Goal: Use online tool/utility: Utilize a website feature to perform a specific function

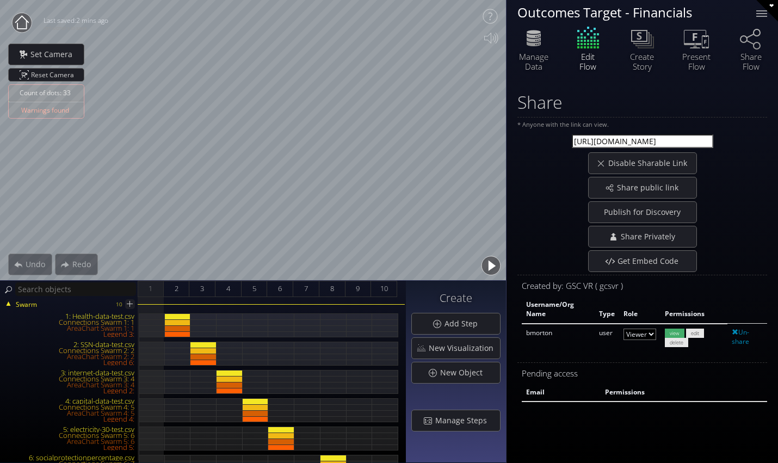
click at [591, 54] on div "Edit Flow" at bounding box center [588, 47] width 54 height 46
click at [772, 16] on div at bounding box center [762, 14] width 22 height 22
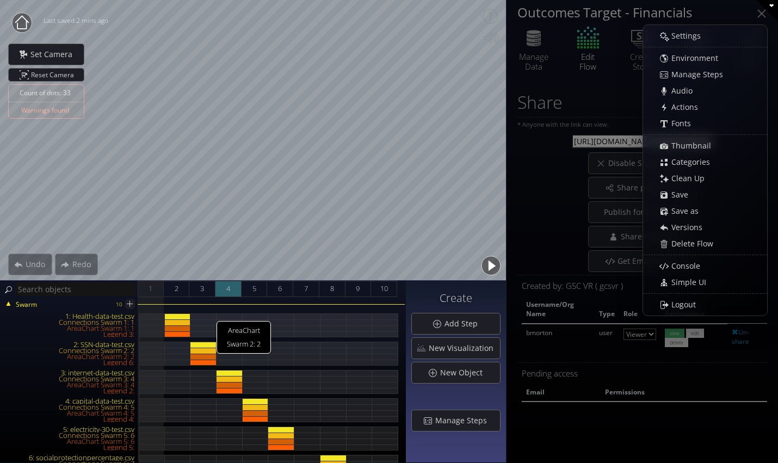
click at [233, 319] on div at bounding box center [229, 322] width 26 height 6
click at [237, 292] on div "4" at bounding box center [228, 289] width 26 height 16
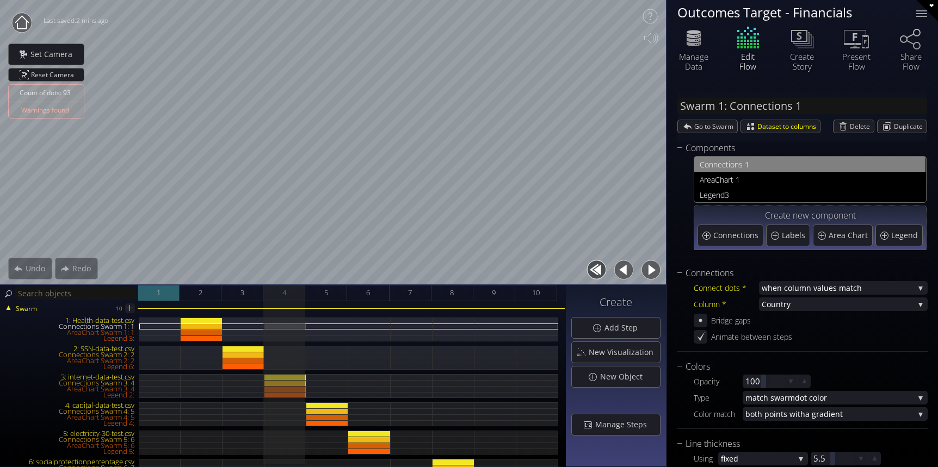
click at [155, 294] on div "1" at bounding box center [159, 293] width 42 height 16
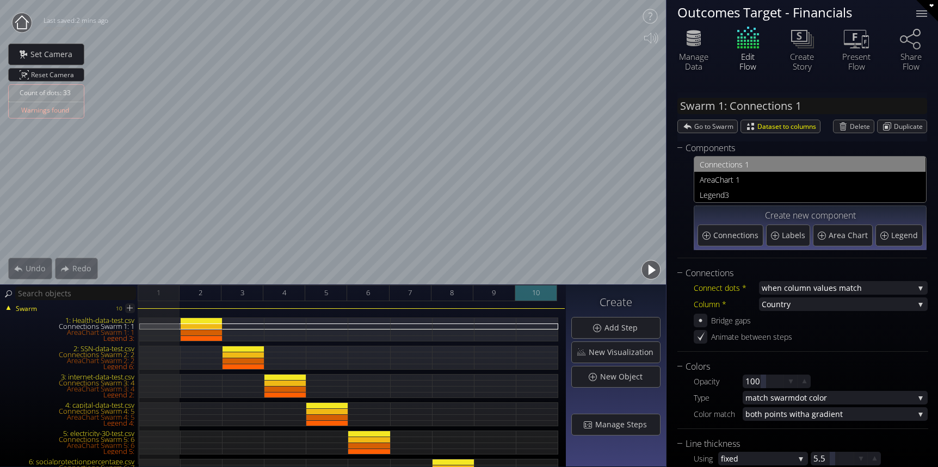
click at [540, 294] on span "10" at bounding box center [536, 293] width 8 height 14
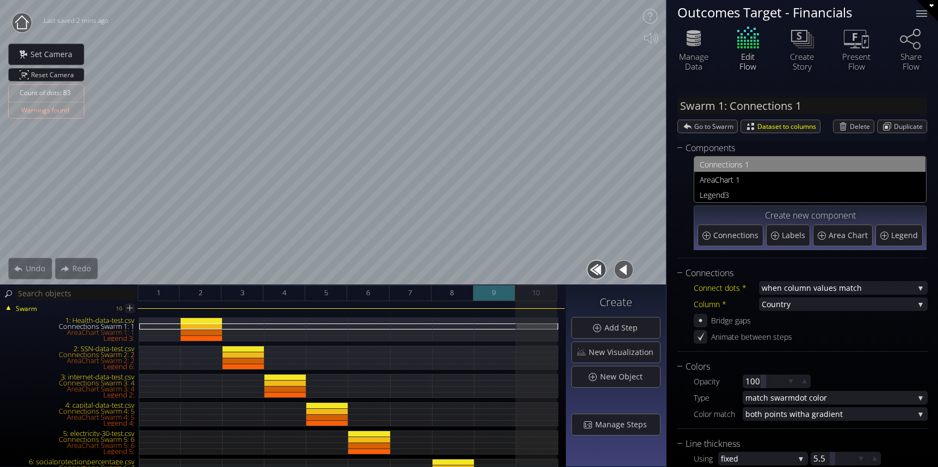
click at [489, 292] on div "9" at bounding box center [494, 293] width 42 height 16
click at [404, 293] on div "7" at bounding box center [410, 293] width 42 height 16
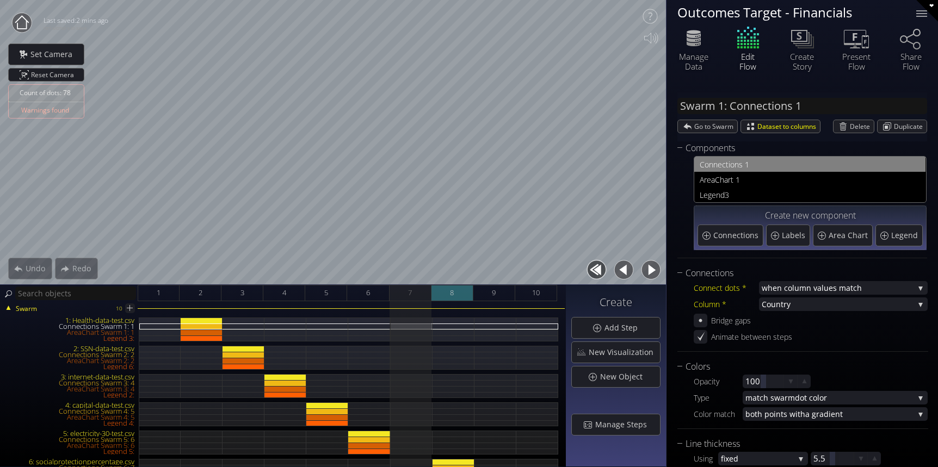
click at [451, 296] on span "8" at bounding box center [452, 293] width 4 height 14
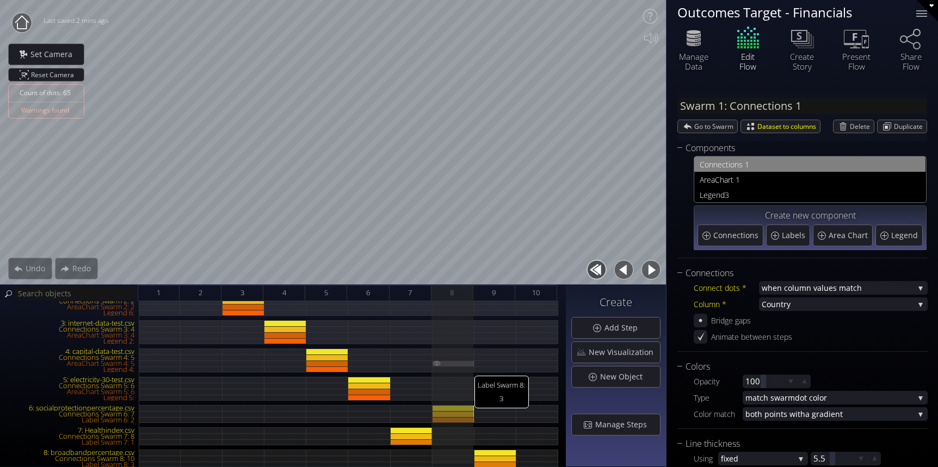
scroll to position [109, 0]
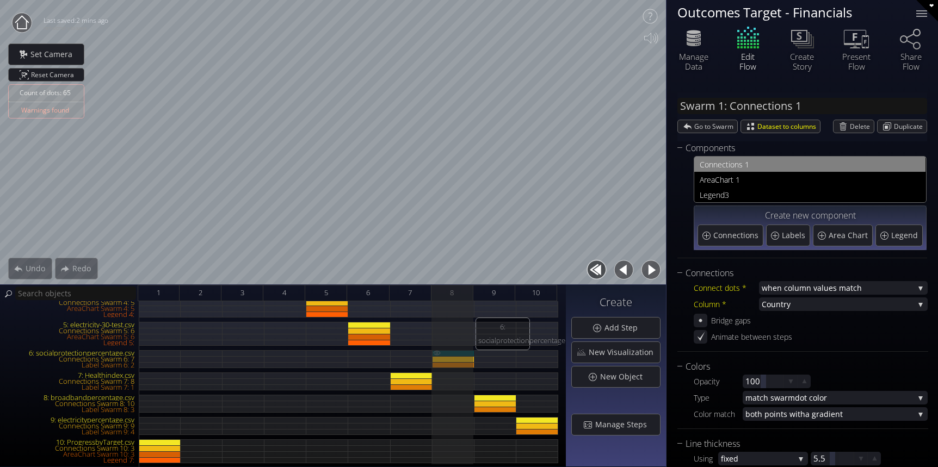
click at [458, 351] on div "6: socialprotectionpercentage.csv" at bounding box center [453, 353] width 42 height 6
type input "Swarm 6: socialprotectionpercentage.csv"
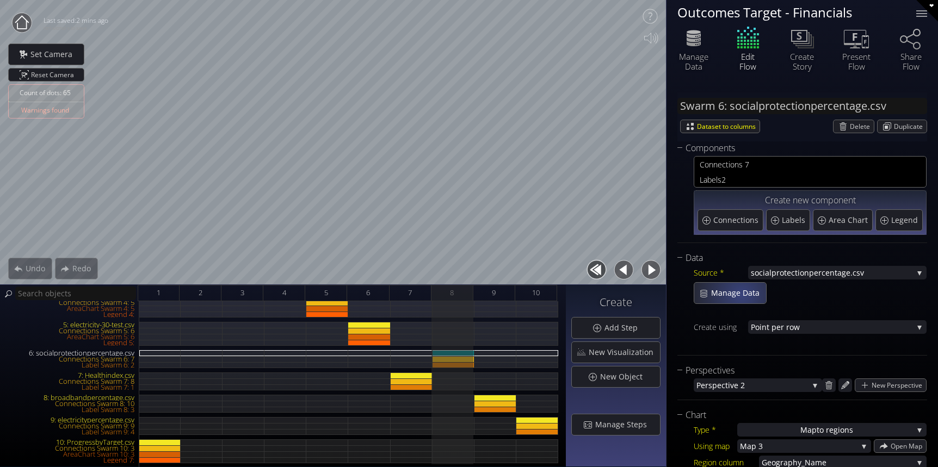
click at [737, 295] on span "Manage Data" at bounding box center [737, 293] width 55 height 11
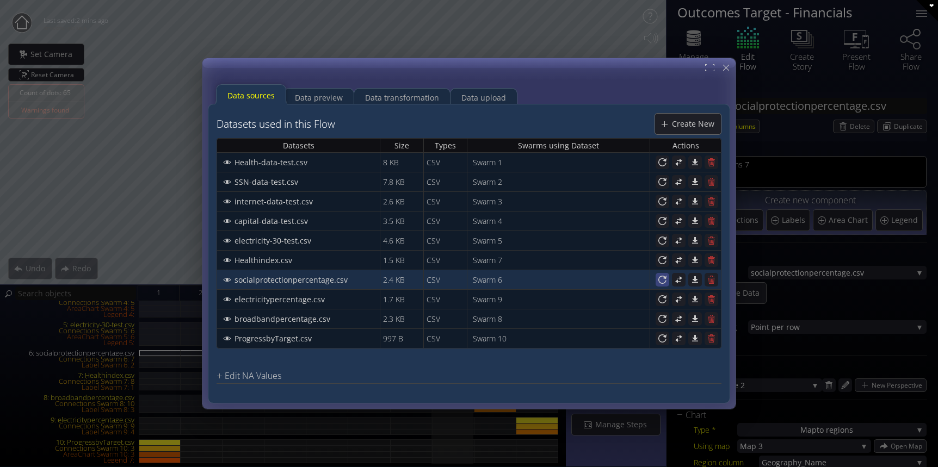
click at [662, 281] on icon at bounding box center [662, 280] width 10 height 10
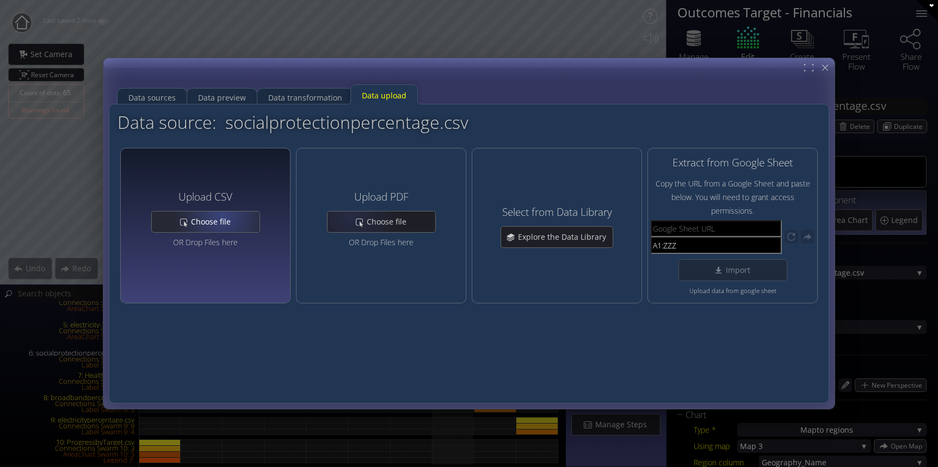
click at [207, 215] on div "Choose file" at bounding box center [206, 222] width 108 height 21
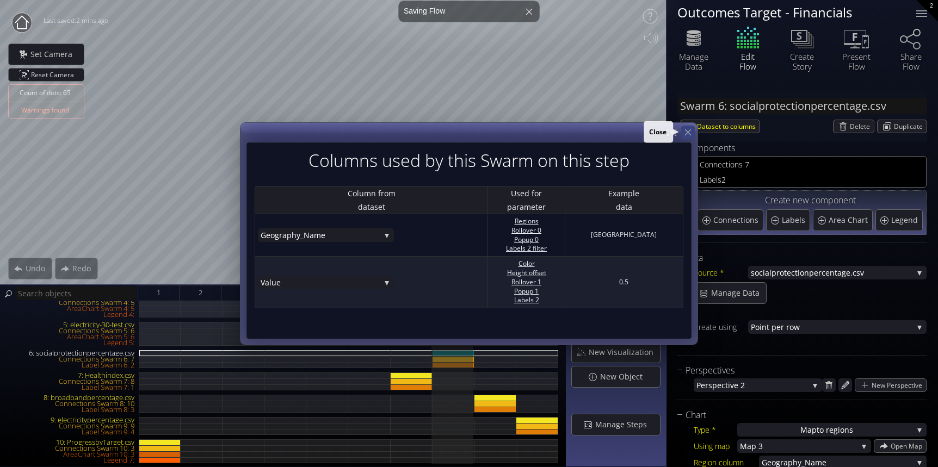
click at [686, 136] on icon at bounding box center [688, 132] width 10 height 10
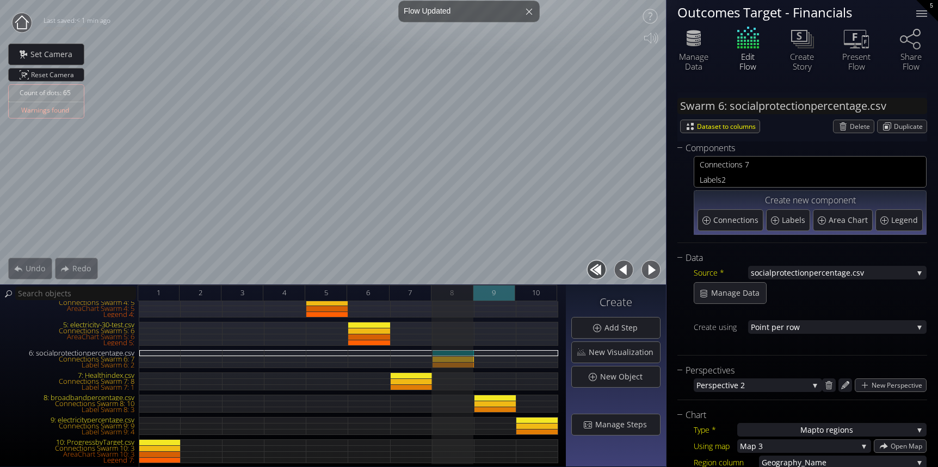
click at [489, 289] on div "9" at bounding box center [494, 293] width 42 height 16
type input "#002aff"
type input "#f5f915"
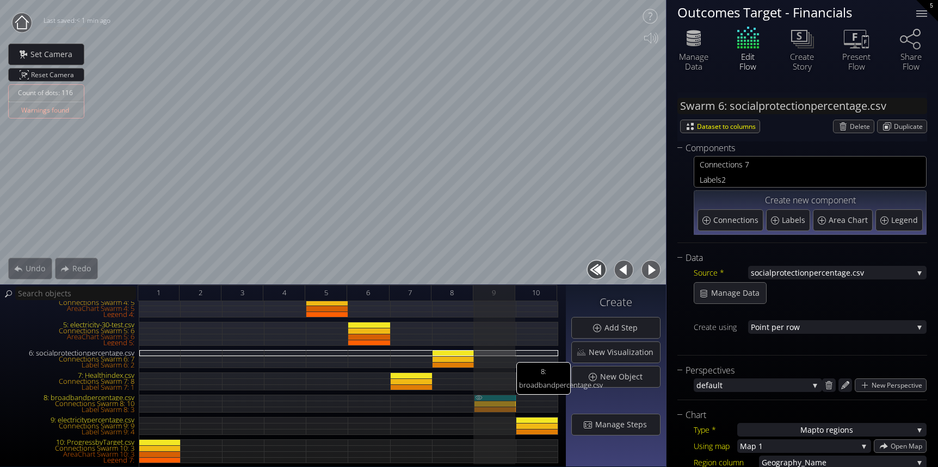
click at [500, 397] on div "8: broadbandpercentage.csv" at bounding box center [495, 398] width 42 height 6
type input "Swarm 8: broadbandpercentage.csv"
type input "#00ff59"
type input "#1100ff"
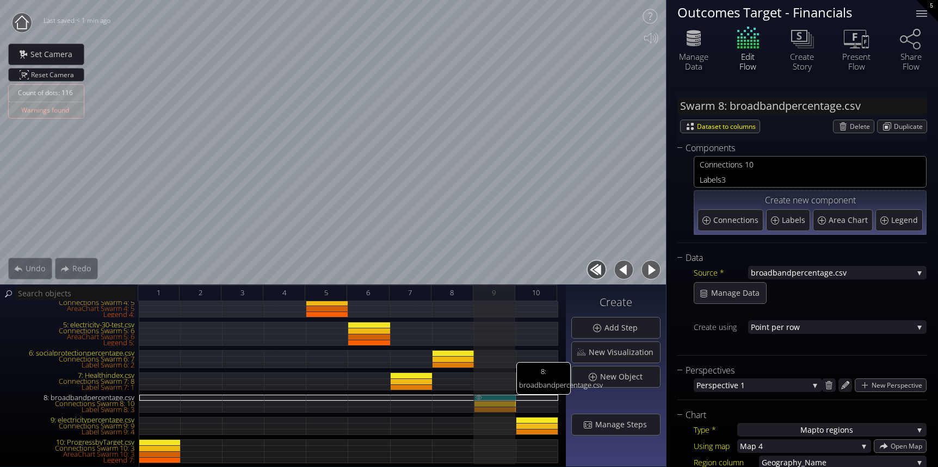
click at [505, 395] on div "8: broadbandpercentage.csv" at bounding box center [495, 398] width 42 height 6
click at [718, 291] on span "Manage Data" at bounding box center [737, 293] width 55 height 11
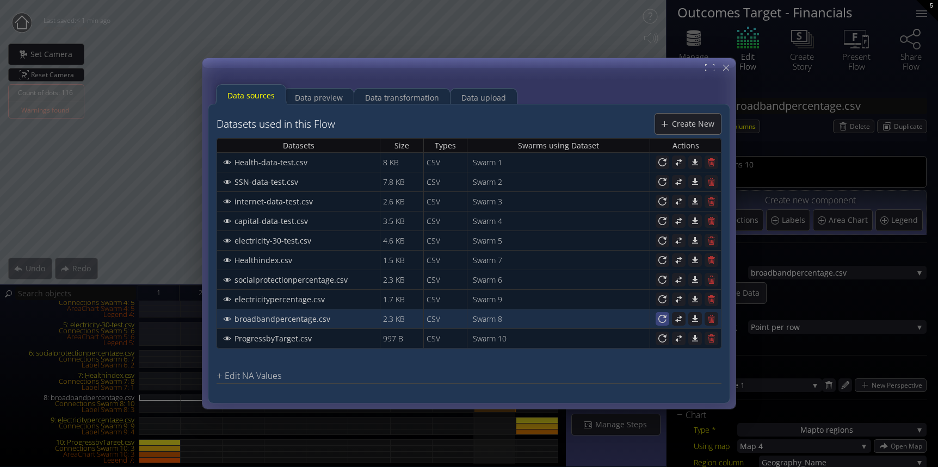
click at [660, 319] on icon at bounding box center [662, 319] width 10 height 10
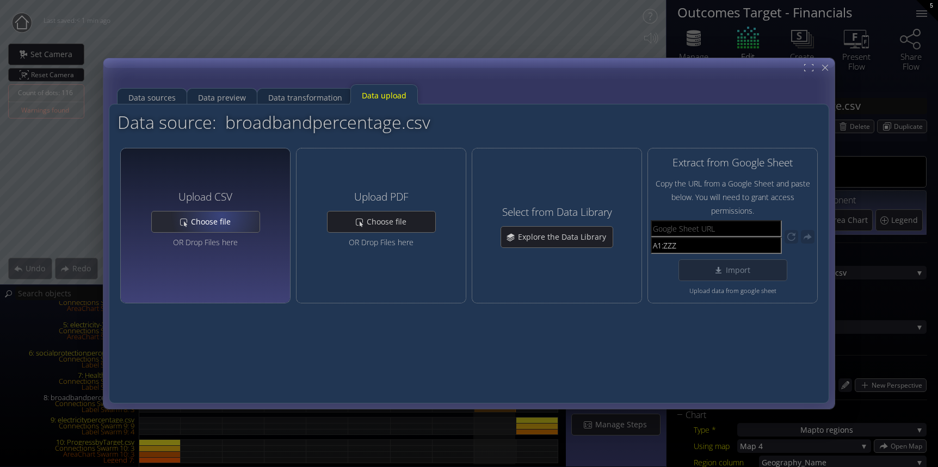
click at [208, 217] on span "Choose file" at bounding box center [213, 221] width 47 height 11
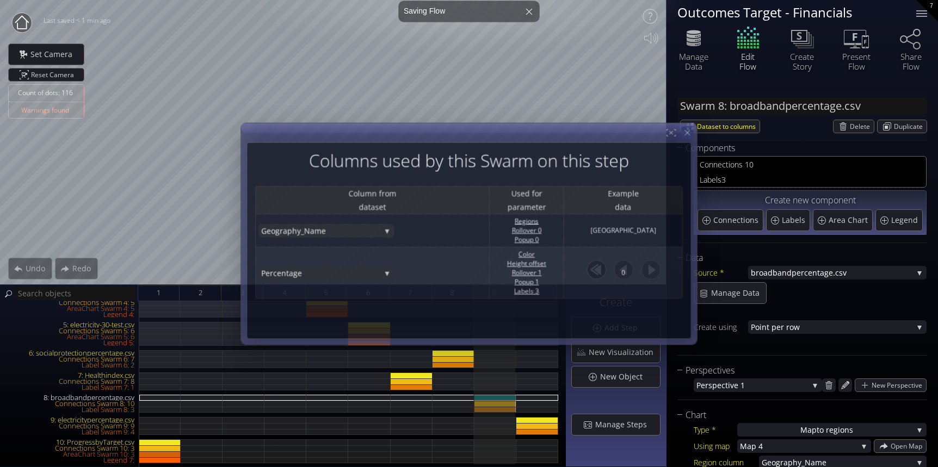
click at [692, 138] on div at bounding box center [687, 133] width 12 height 12
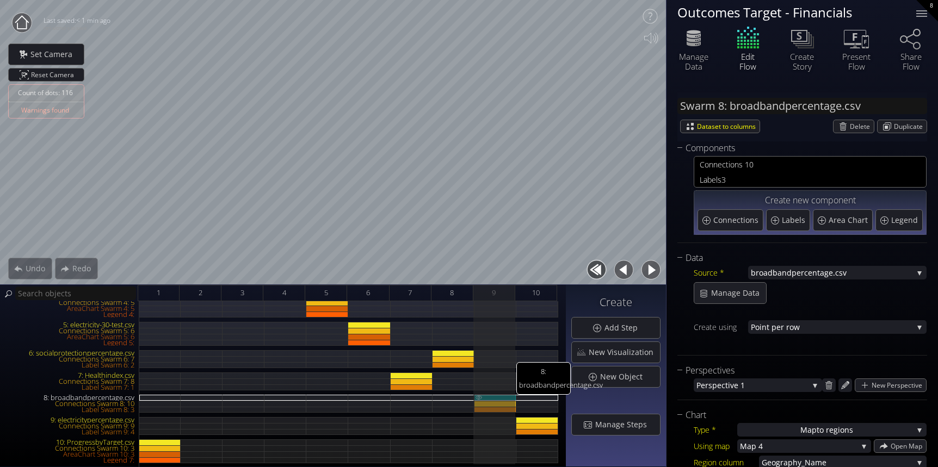
click at [498, 397] on div "8: broadbandpercentage.csv" at bounding box center [495, 398] width 42 height 6
click at [734, 294] on span "Manage Data" at bounding box center [737, 293] width 55 height 11
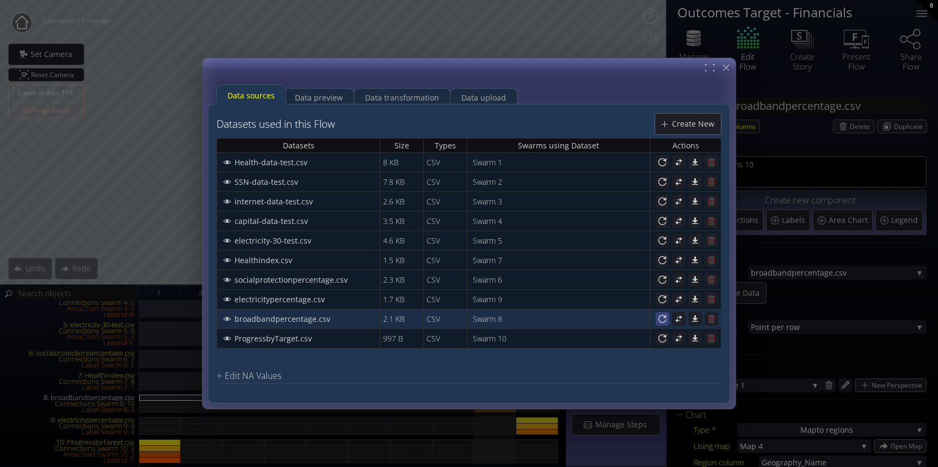
click at [665, 321] on icon at bounding box center [662, 319] width 8 height 8
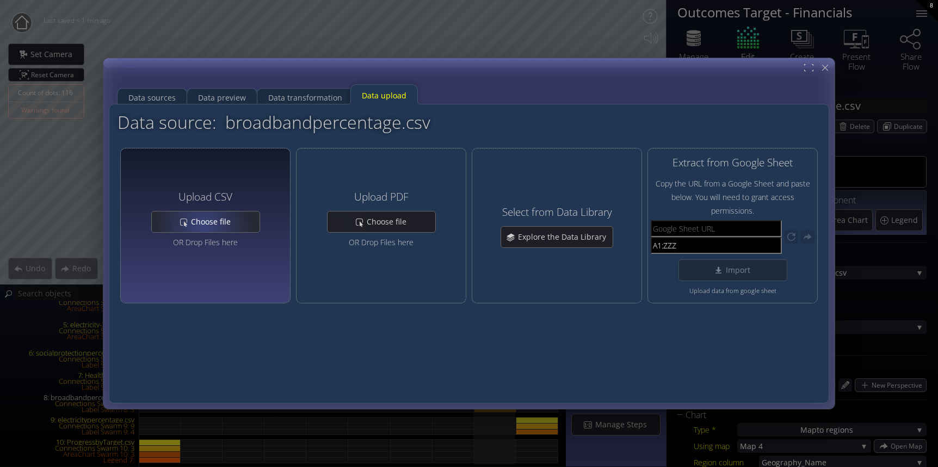
click at [196, 227] on span "Choose file" at bounding box center [213, 221] width 47 height 11
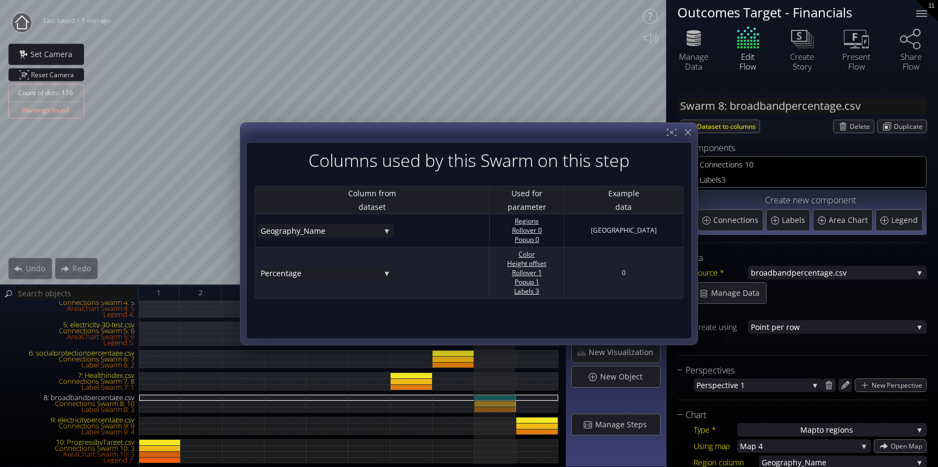
click at [690, 140] on div at bounding box center [468, 234] width 457 height 222
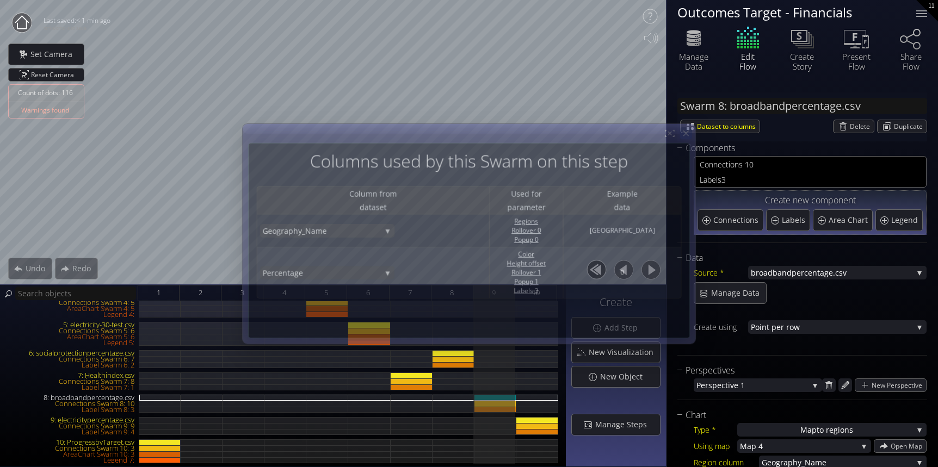
click at [688, 137] on icon at bounding box center [685, 133] width 9 height 9
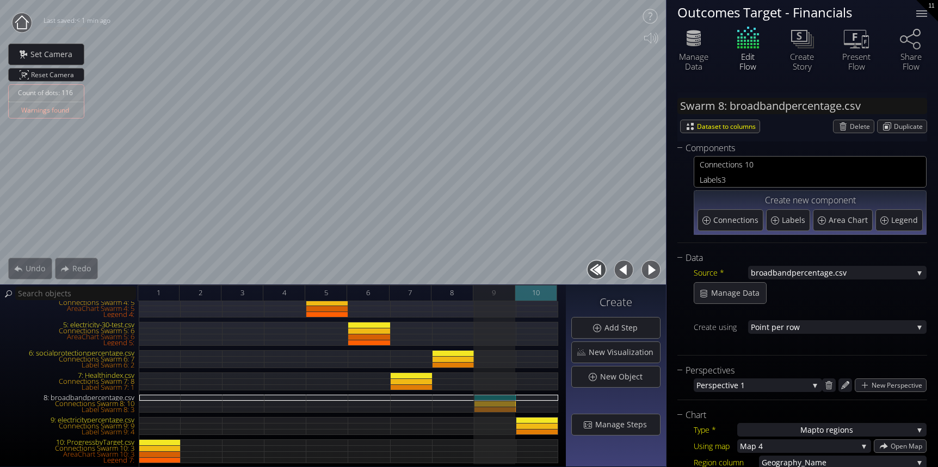
click at [542, 294] on div "10" at bounding box center [536, 293] width 42 height 16
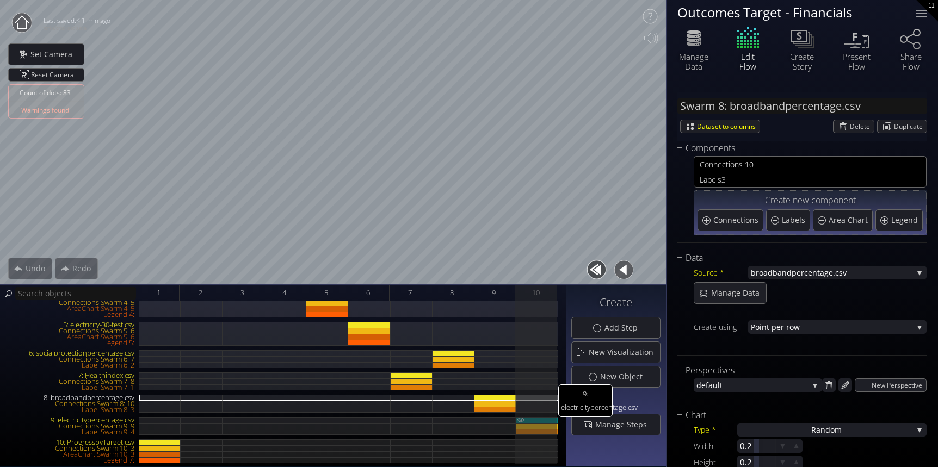
click at [546, 419] on div "9: electricitypercentage.csv" at bounding box center [537, 420] width 42 height 6
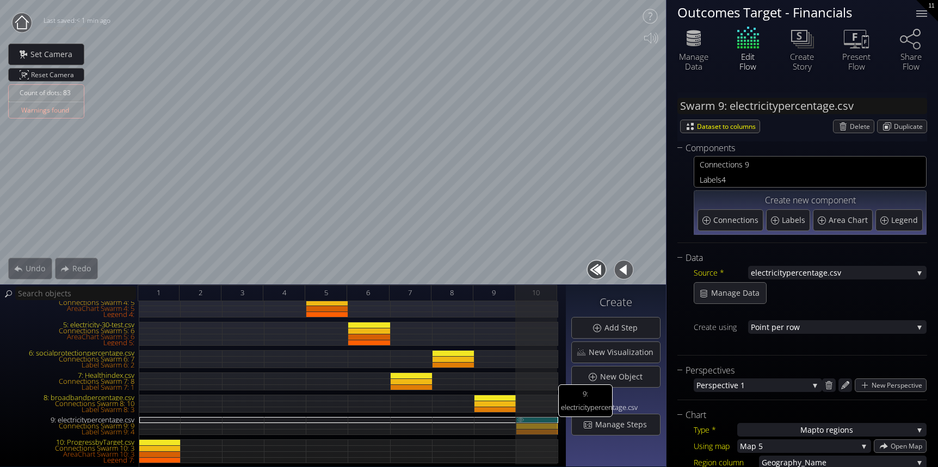
click at [542, 420] on div "9: electricitypercentage.csv" at bounding box center [537, 420] width 42 height 6
click at [716, 299] on div "Manage Data" at bounding box center [730, 293] width 72 height 21
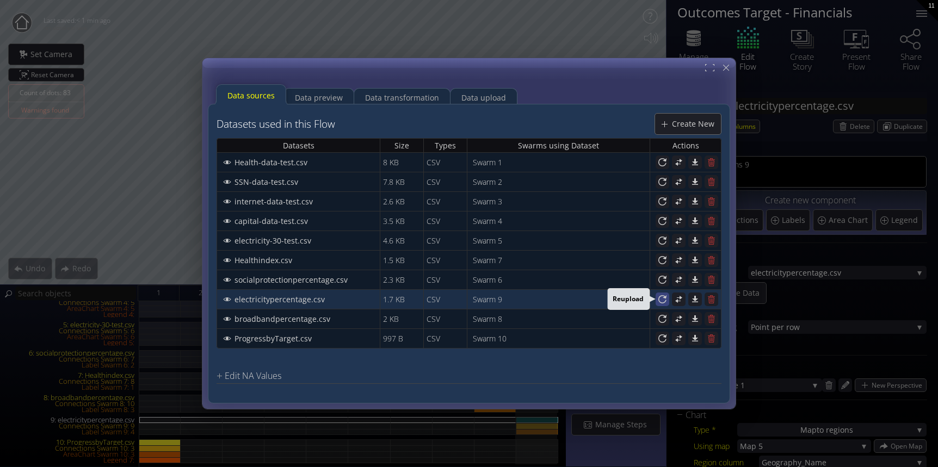
click at [658, 298] on icon at bounding box center [662, 299] width 10 height 10
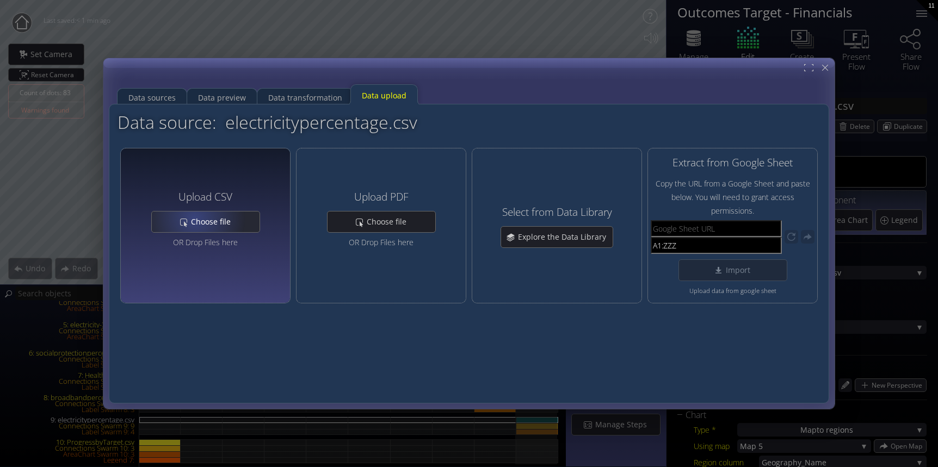
click at [195, 219] on span "Choose file" at bounding box center [213, 221] width 47 height 11
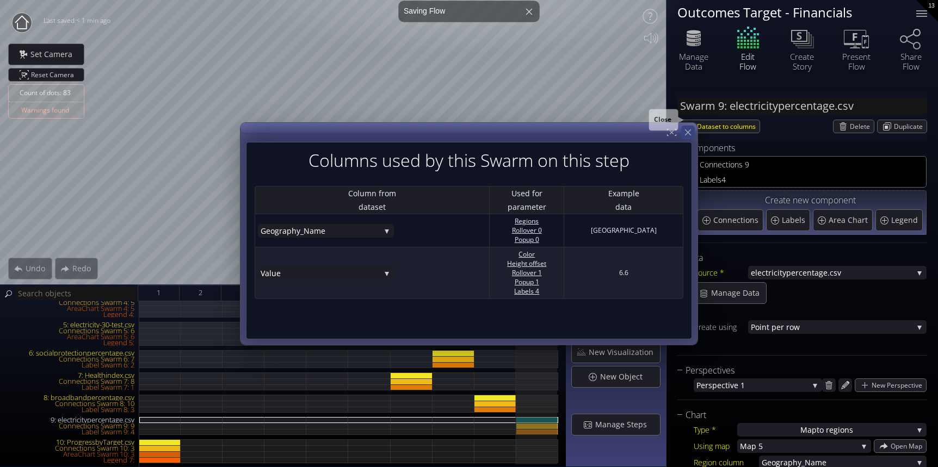
click at [691, 132] on icon at bounding box center [688, 132] width 10 height 10
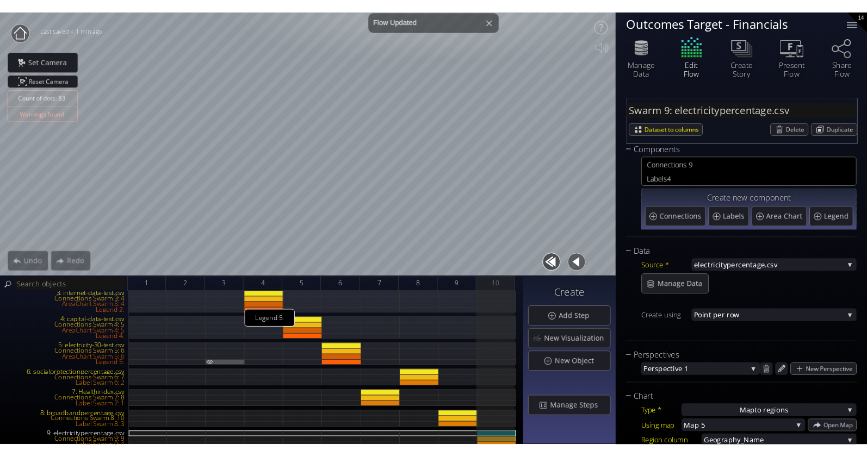
scroll to position [0, 0]
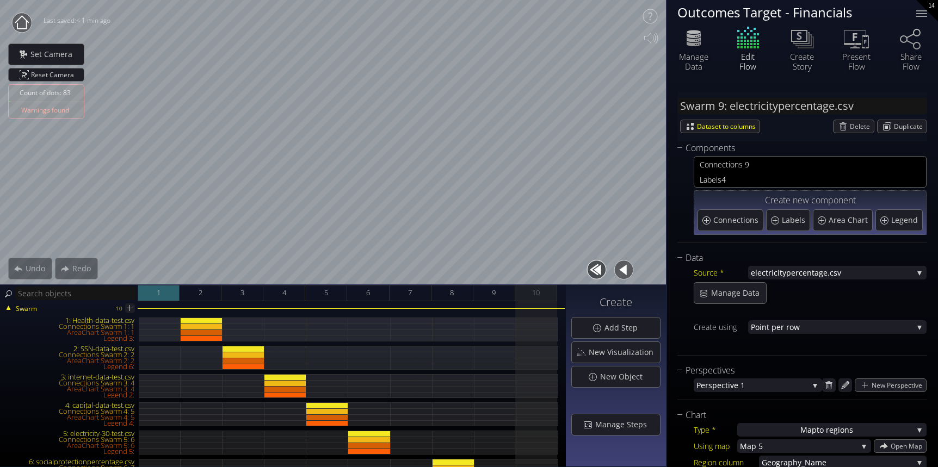
click at [160, 295] on span "1" at bounding box center [159, 293] width 4 height 14
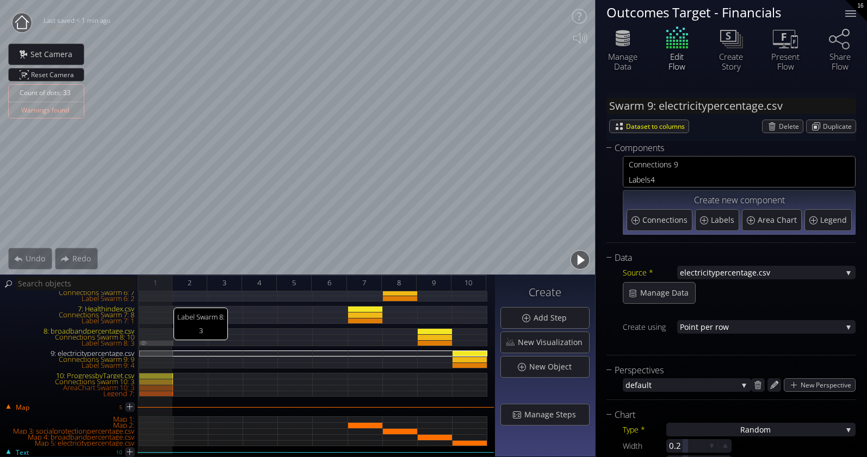
scroll to position [218, 0]
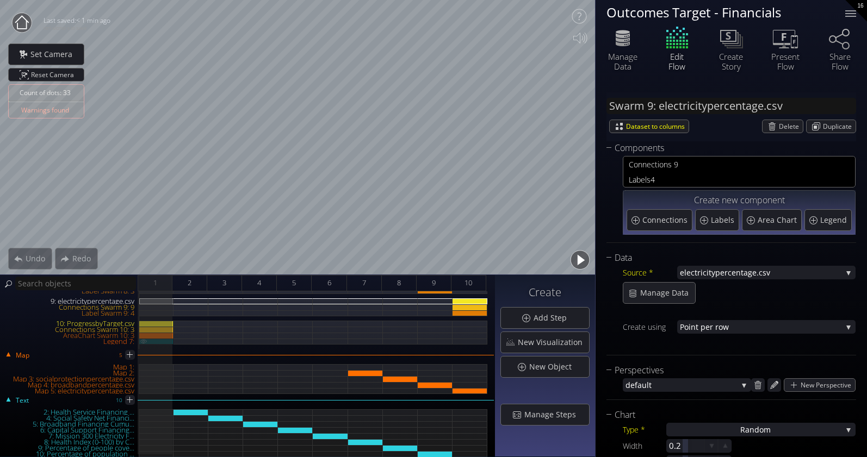
click at [160, 343] on div "Legend 7:" at bounding box center [156, 342] width 34 height 6
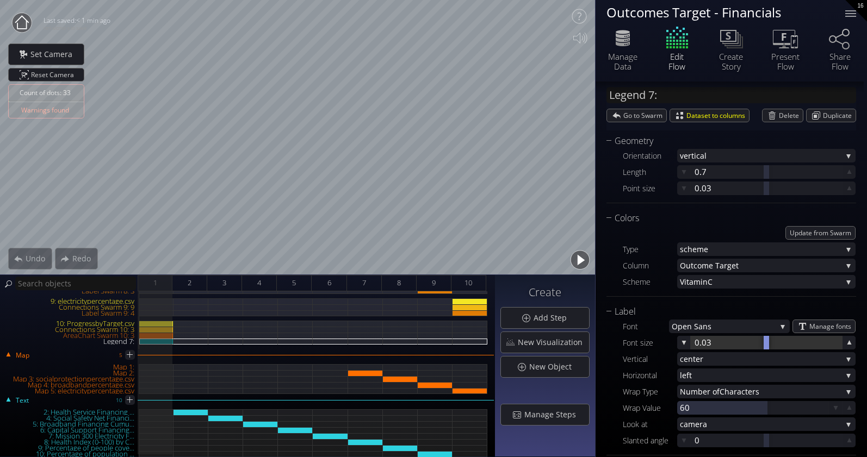
scroll to position [72, 0]
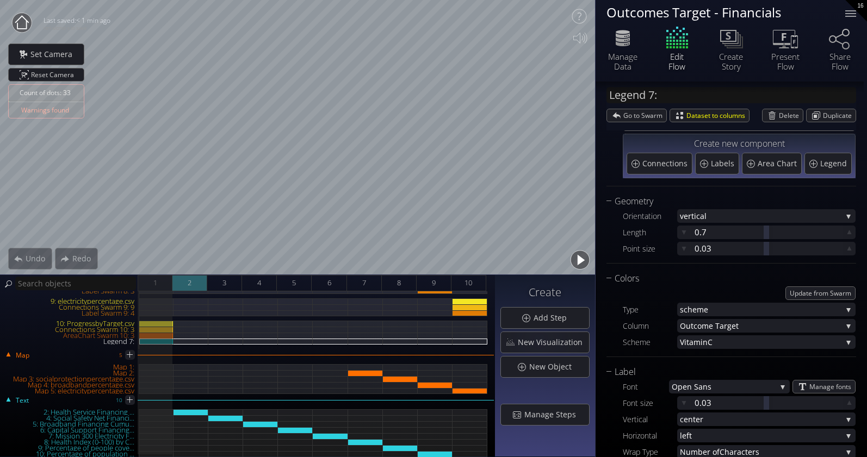
click at [191, 282] on span "2" at bounding box center [190, 283] width 4 height 14
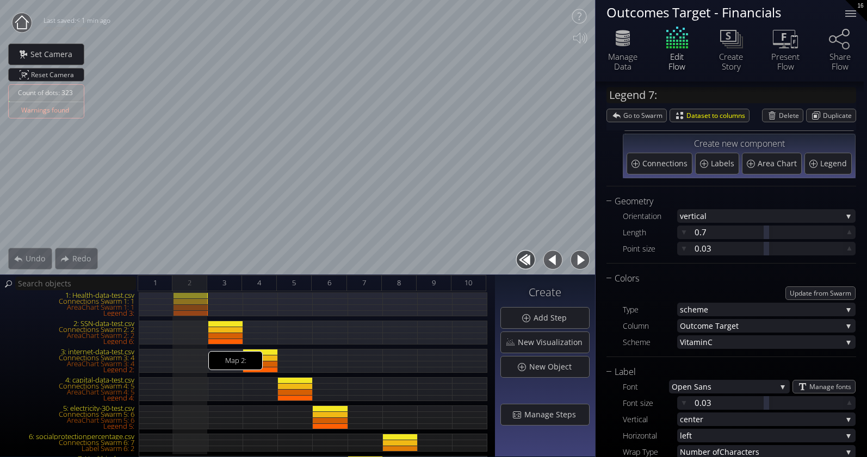
scroll to position [0, 0]
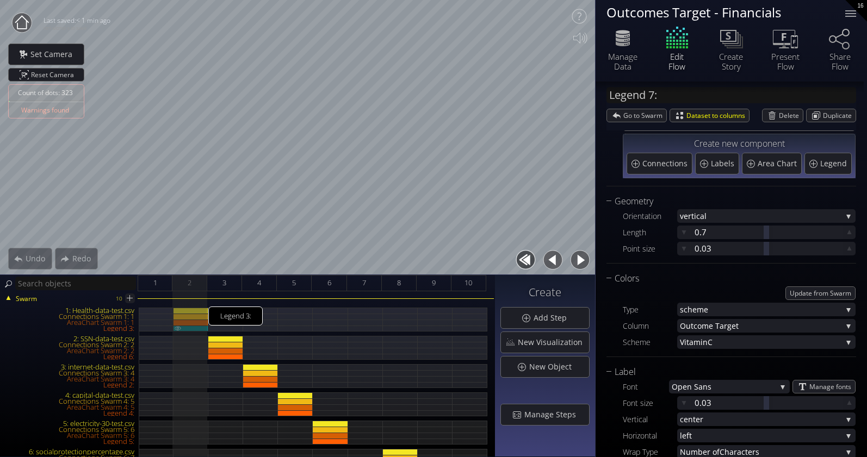
click at [202, 330] on div "Legend 3:" at bounding box center [190, 329] width 35 height 6
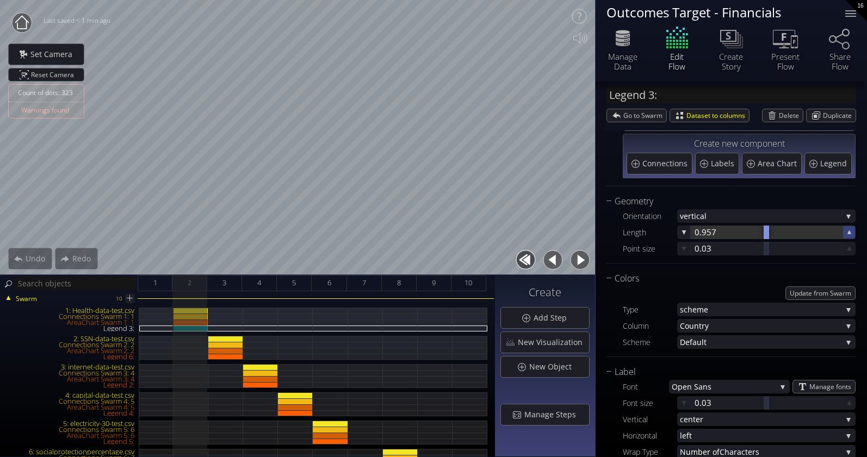
click at [777, 233] on icon at bounding box center [849, 232] width 4 height 4
click at [777, 232] on icon at bounding box center [849, 232] width 10 height 10
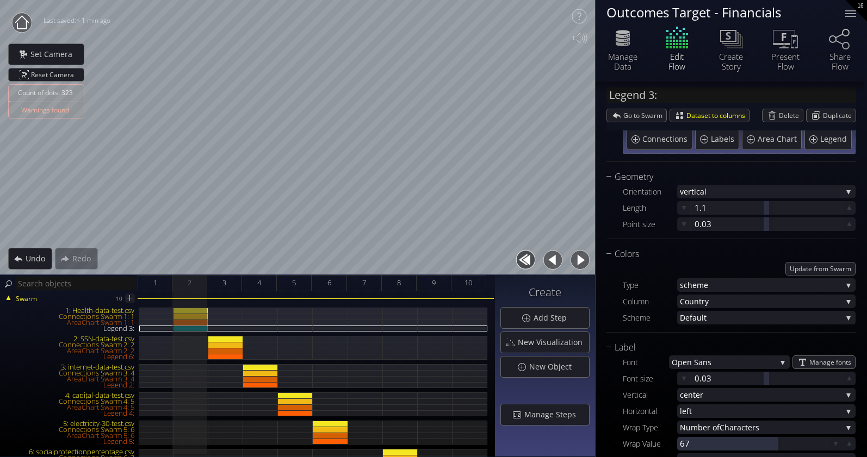
scroll to position [17, 0]
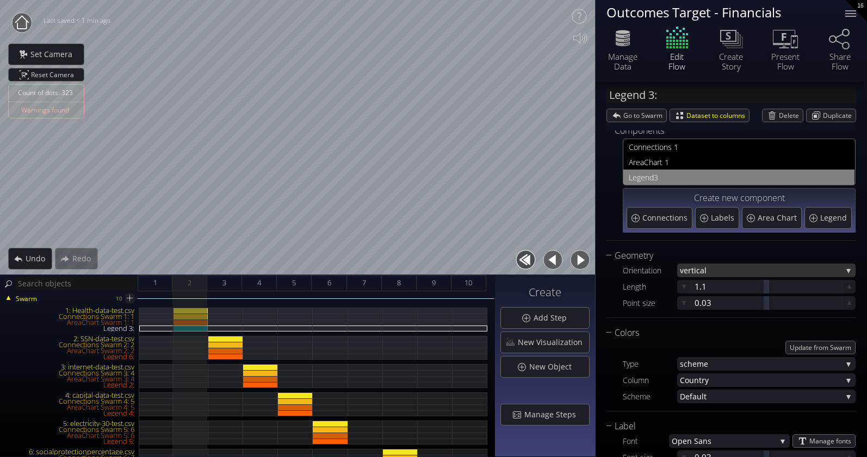
click at [773, 264] on span "al" at bounding box center [771, 271] width 142 height 14
click at [770, 246] on div "Components Con nections 1 A reaChart 1 Legend 3 Create new component Connection…" at bounding box center [731, 186] width 250 height 125
click at [228, 286] on div "3" at bounding box center [224, 283] width 35 height 16
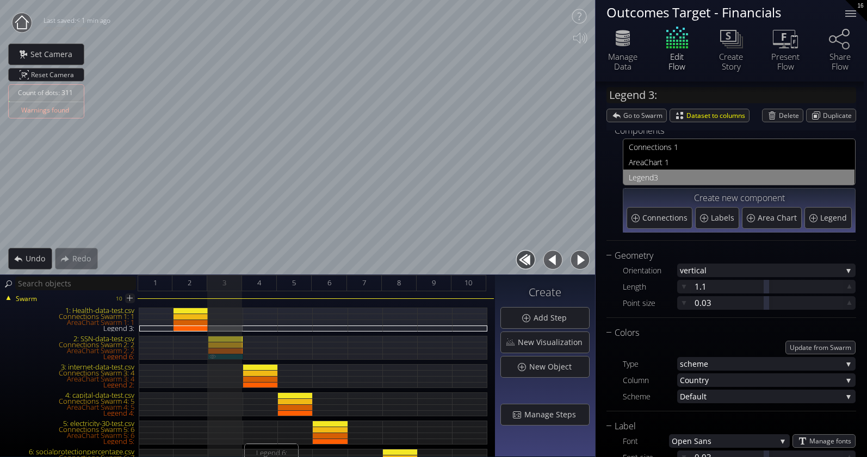
click at [227, 358] on div "Legend 6:" at bounding box center [225, 357] width 35 height 6
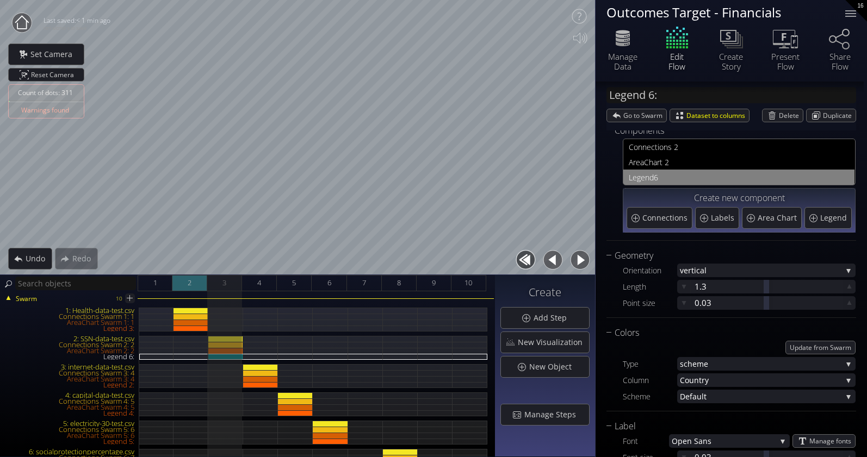
click at [194, 286] on div "2" at bounding box center [189, 283] width 35 height 16
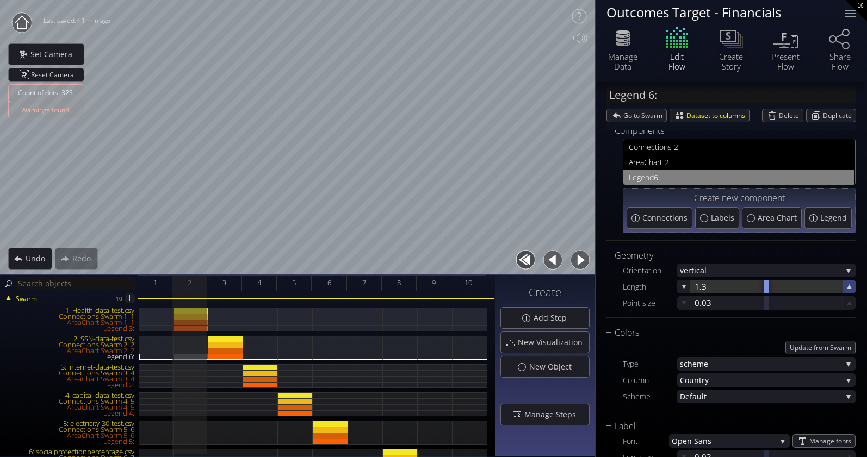
click at [777, 287] on icon at bounding box center [849, 287] width 10 height 10
click at [197, 329] on div "Legend 3:" at bounding box center [190, 329] width 35 height 6
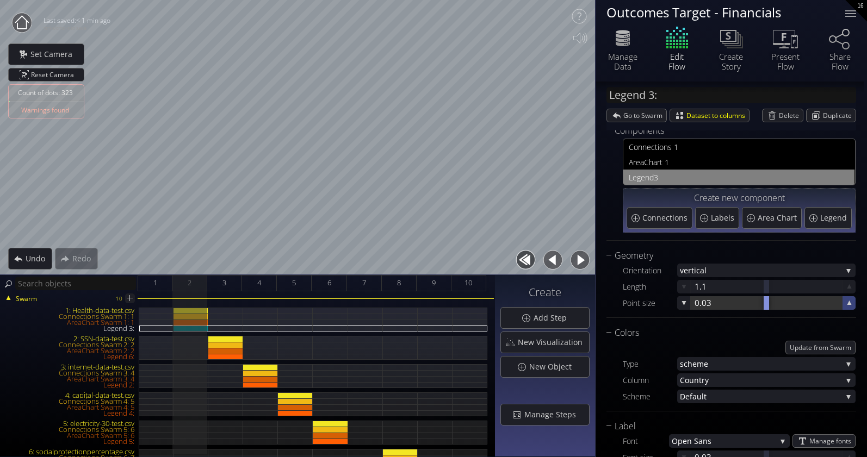
click at [777, 301] on icon at bounding box center [849, 303] width 10 height 10
click at [684, 300] on icon at bounding box center [683, 303] width 9 height 9
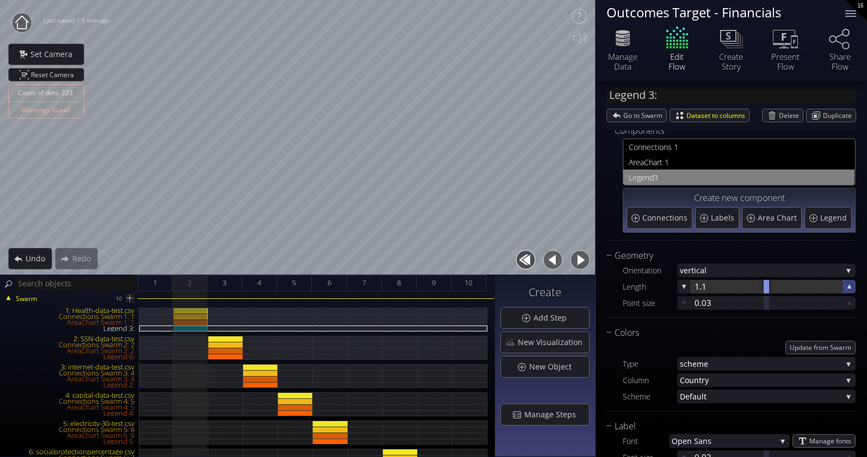
click at [777, 286] on icon at bounding box center [849, 287] width 10 height 10
click at [223, 280] on span "3" at bounding box center [224, 283] width 4 height 14
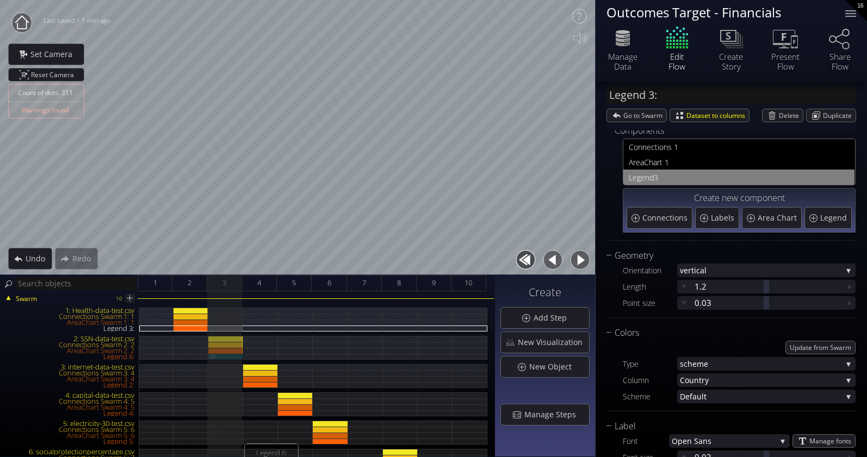
click at [232, 356] on div "Legend 6:" at bounding box center [225, 357] width 35 height 6
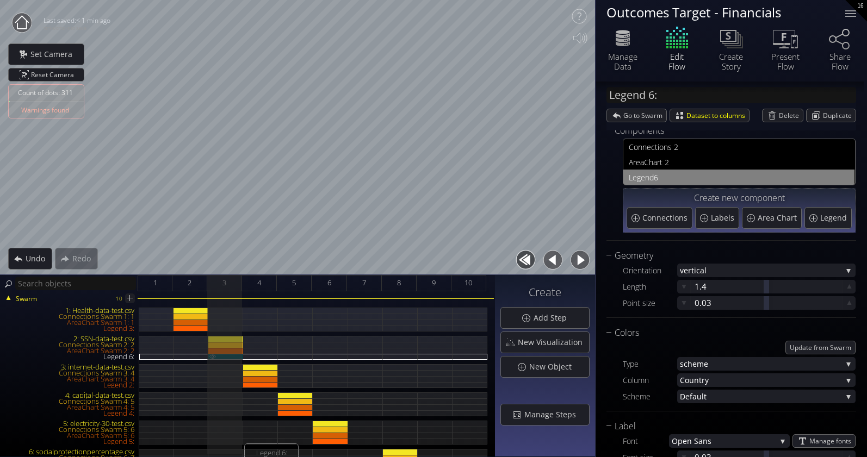
click at [230, 355] on div "Legend 6:" at bounding box center [225, 357] width 35 height 6
click at [230, 358] on div "Legend 6:" at bounding box center [225, 357] width 35 height 6
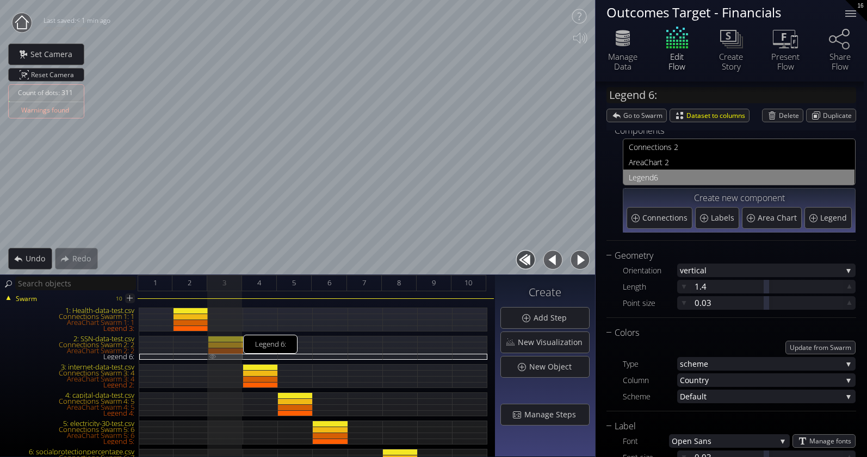
click at [230, 358] on div "Legend 6:" at bounding box center [225, 357] width 35 height 6
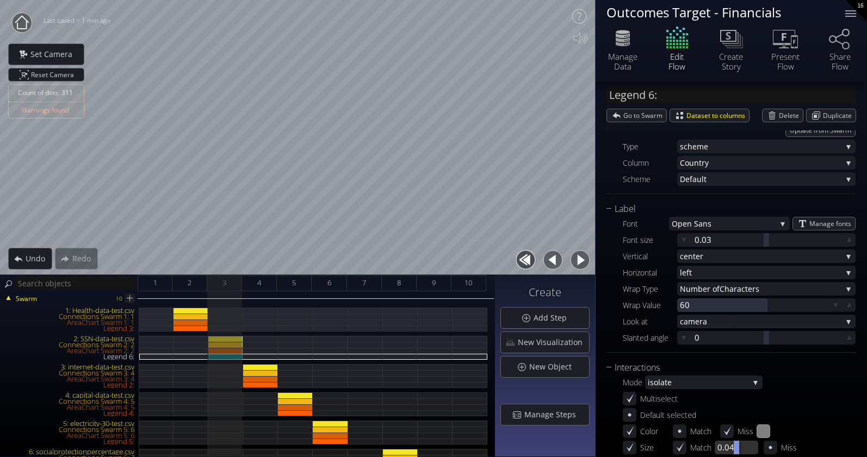
scroll to position [398, 0]
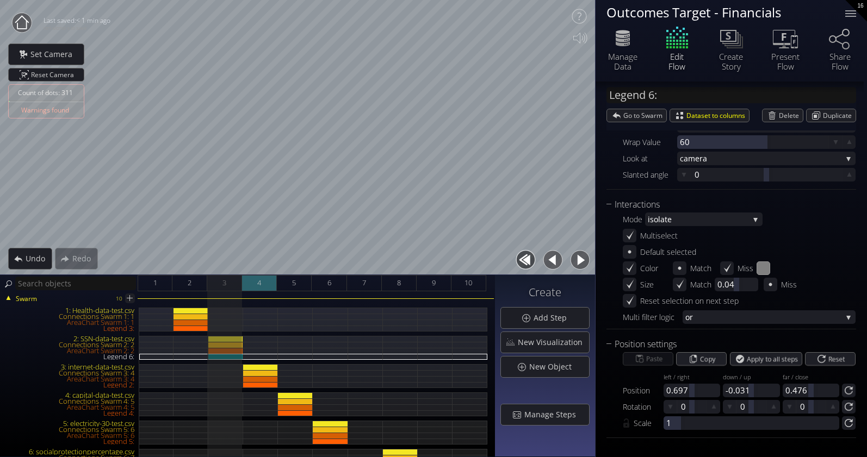
click at [268, 280] on div "4" at bounding box center [259, 283] width 35 height 16
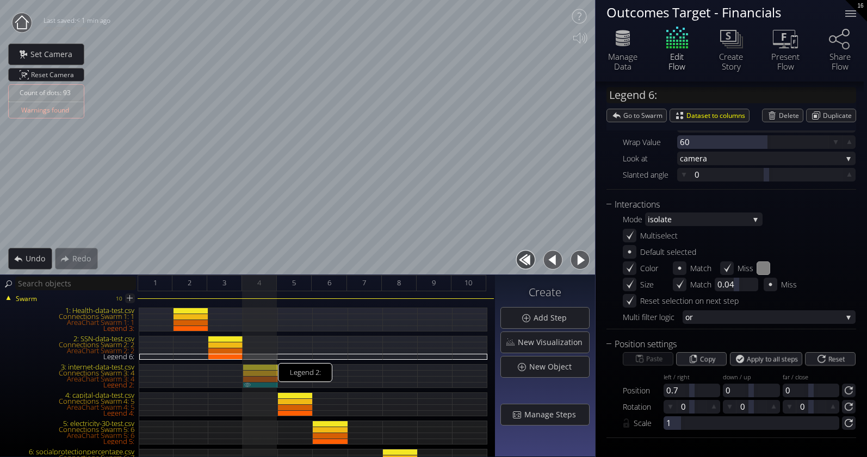
click at [264, 385] on div "Legend 2:" at bounding box center [260, 385] width 35 height 6
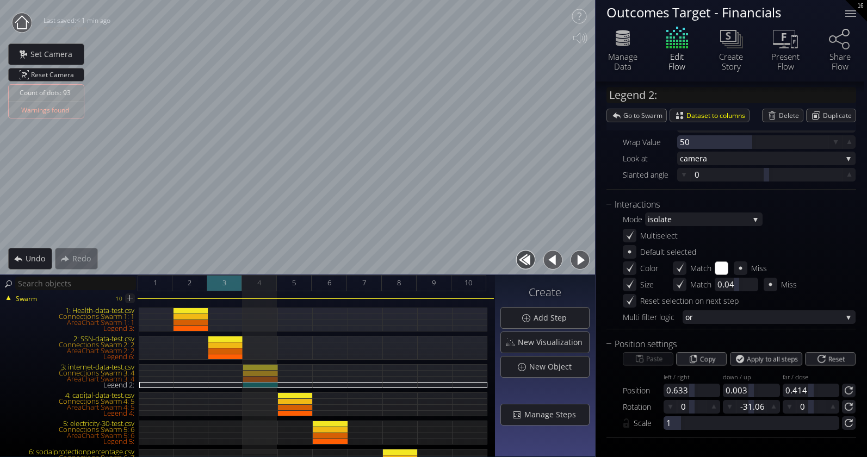
click at [227, 284] on div "3" at bounding box center [224, 283] width 35 height 16
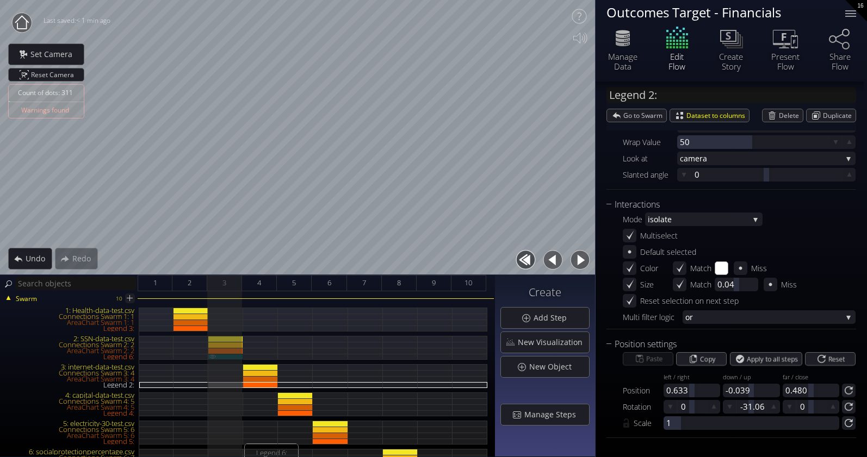
click at [233, 356] on div "Legend 6:" at bounding box center [225, 357] width 35 height 6
type input "Legend 6:"
type input "#808080"
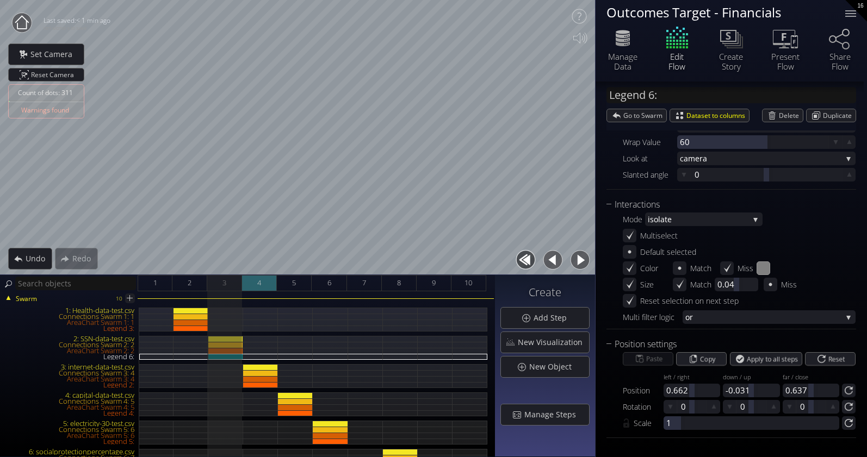
click at [265, 281] on div "4" at bounding box center [259, 283] width 35 height 16
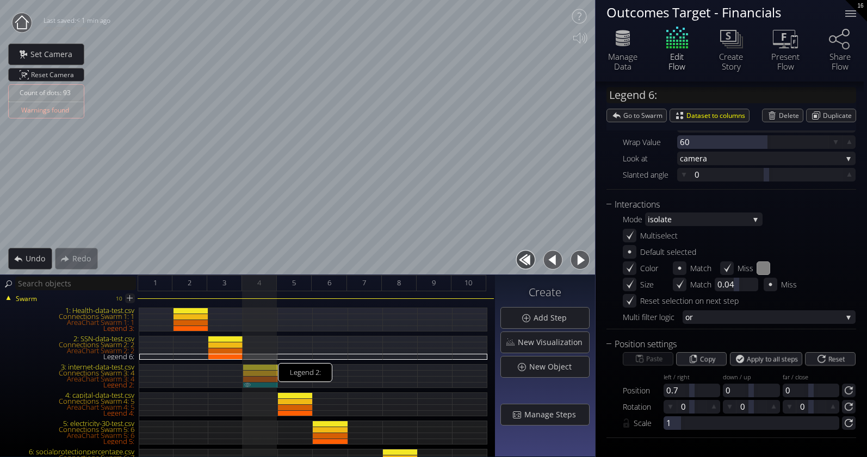
click at [259, 385] on div "Legend 2:" at bounding box center [260, 385] width 35 height 6
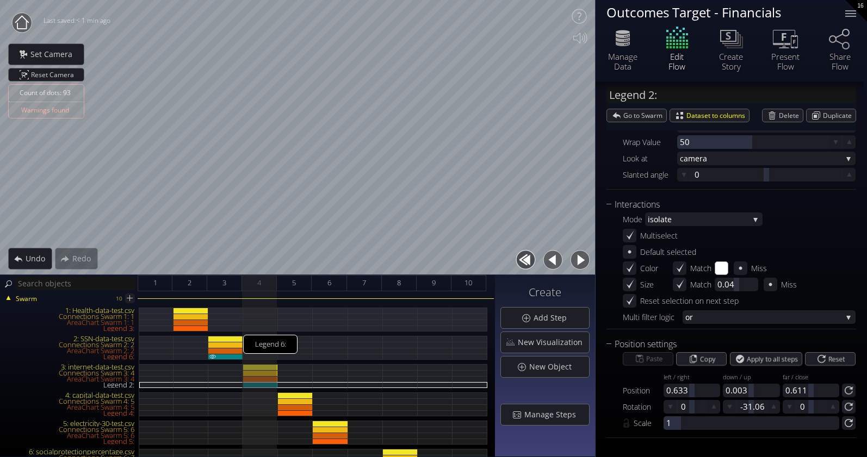
click at [228, 357] on div "Legend 6:" at bounding box center [225, 357] width 35 height 6
type input "Legend 6:"
type input "#808080"
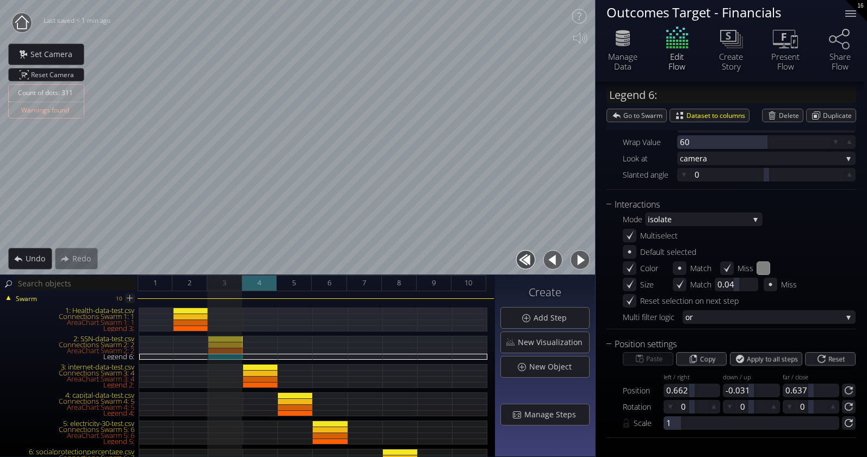
click at [267, 286] on div "4" at bounding box center [259, 283] width 35 height 16
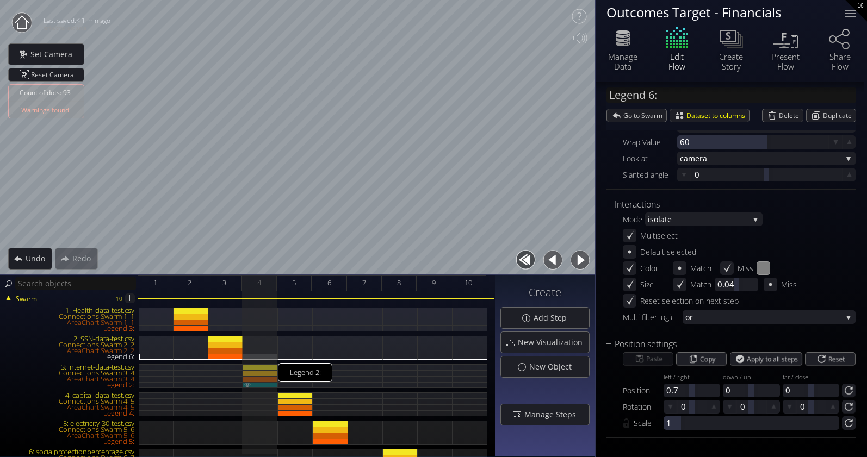
click at [264, 386] on div "Legend 2:" at bounding box center [260, 385] width 35 height 6
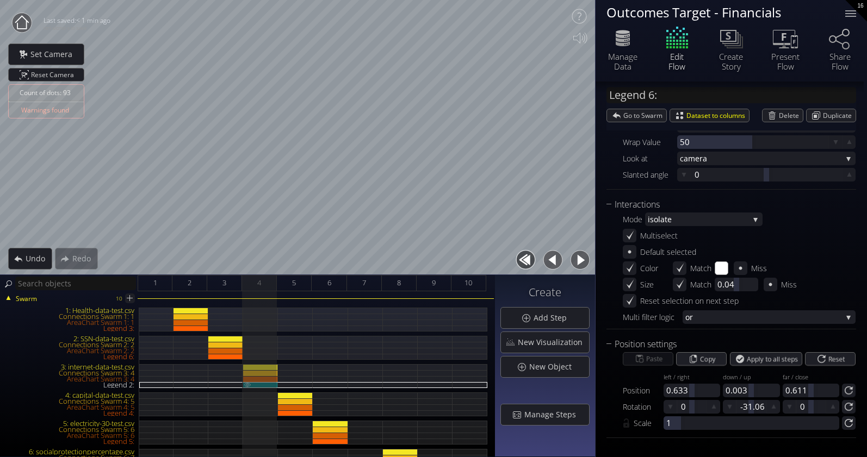
type input "Legend 2:"
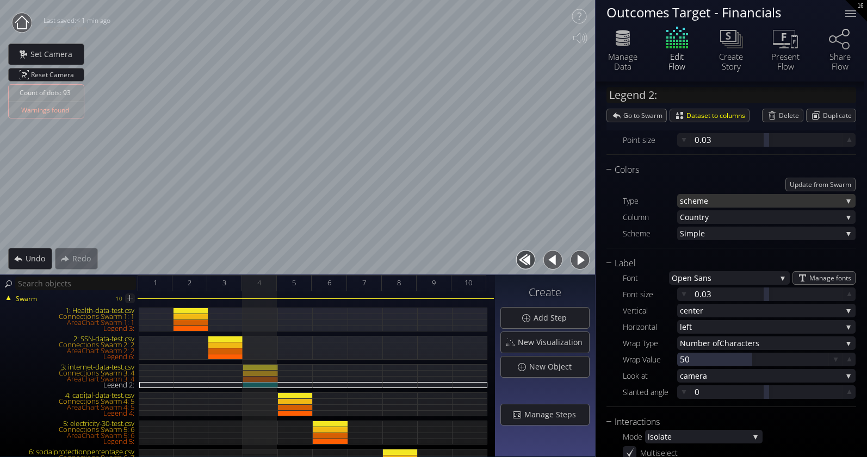
scroll to position [0, 0]
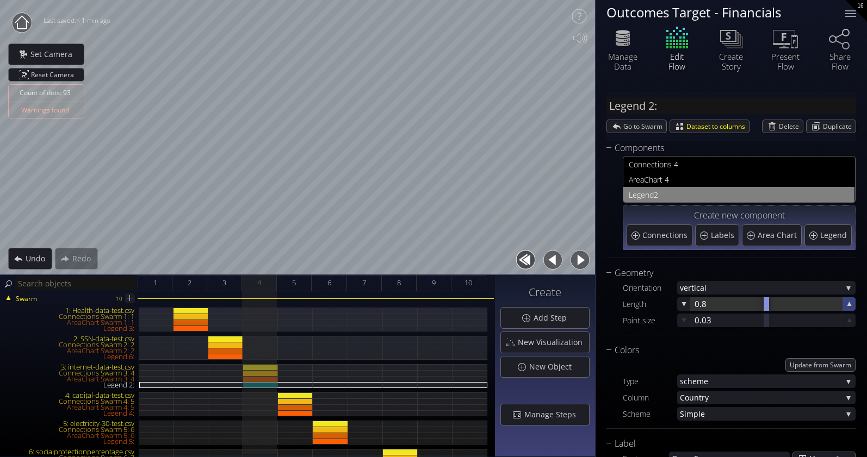
click at [777, 305] on icon at bounding box center [849, 304] width 4 height 4
click at [227, 282] on div "3" at bounding box center [224, 283] width 35 height 16
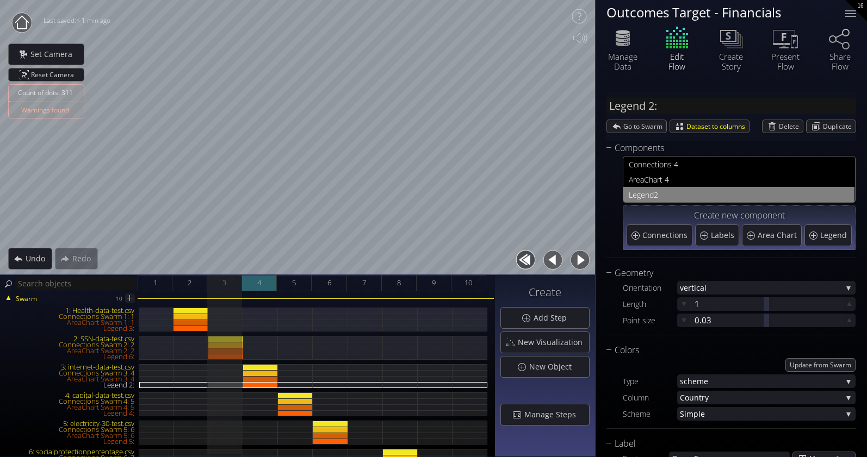
click at [265, 283] on div "4" at bounding box center [259, 283] width 35 height 16
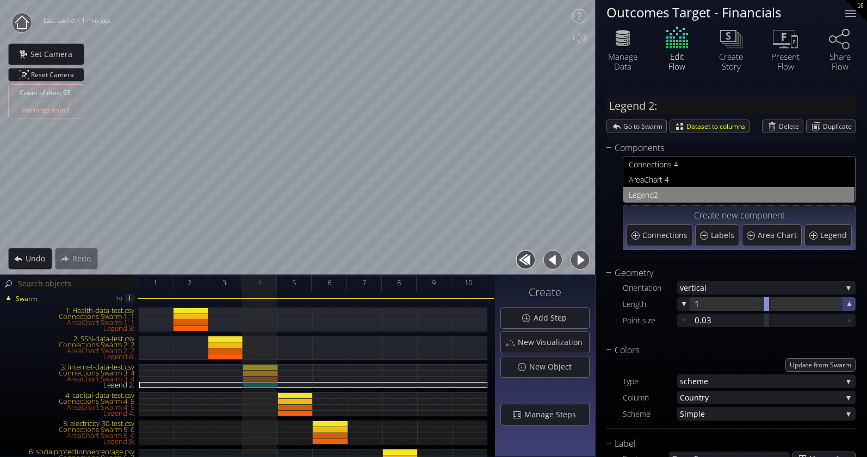
click at [777, 302] on icon at bounding box center [849, 304] width 10 height 10
click at [256, 385] on div "Legend 2:" at bounding box center [260, 385] width 35 height 6
click at [259, 383] on div "Legend 2:" at bounding box center [260, 385] width 35 height 6
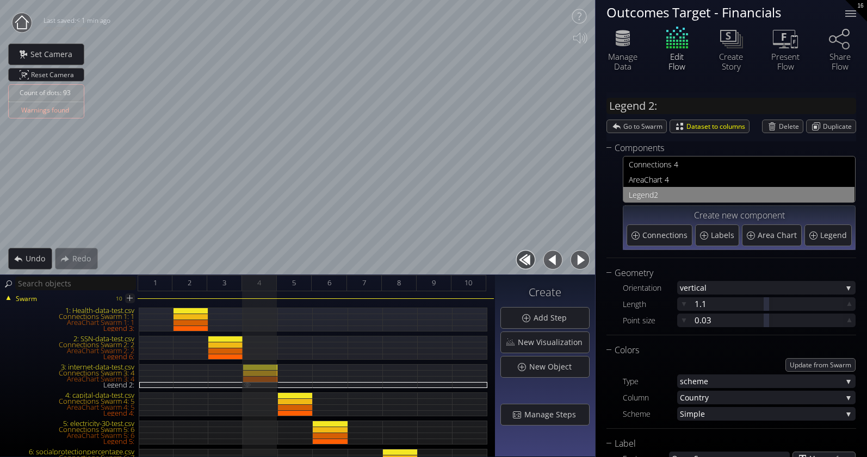
click at [245, 386] on img at bounding box center [247, 384] width 9 height 5
click at [666, 194] on span "2" at bounding box center [751, 195] width 195 height 14
click at [777, 304] on icon at bounding box center [849, 304] width 4 height 4
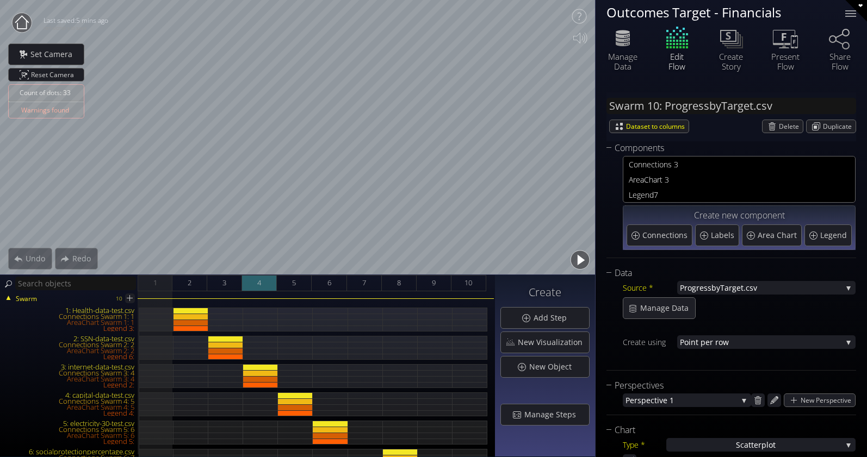
click at [294, 286] on span "5" at bounding box center [294, 283] width 4 height 14
click at [259, 286] on span "4" at bounding box center [259, 283] width 4 height 14
type input "#474794"
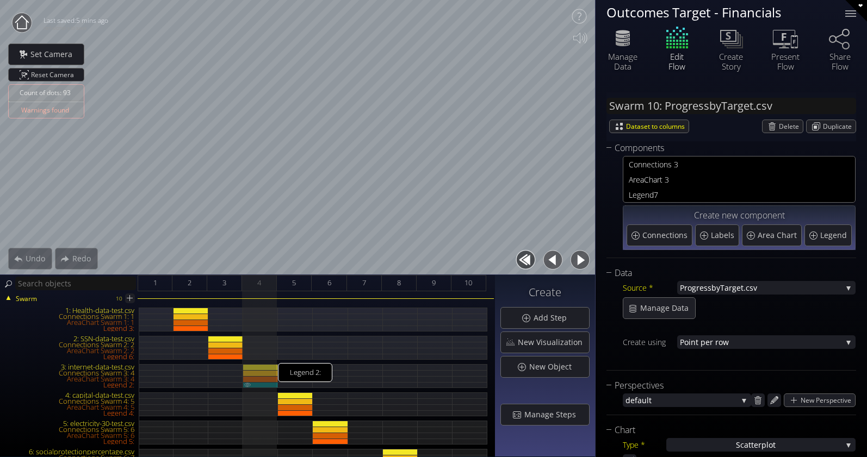
click at [268, 385] on div "Legend 2:" at bounding box center [260, 385] width 35 height 6
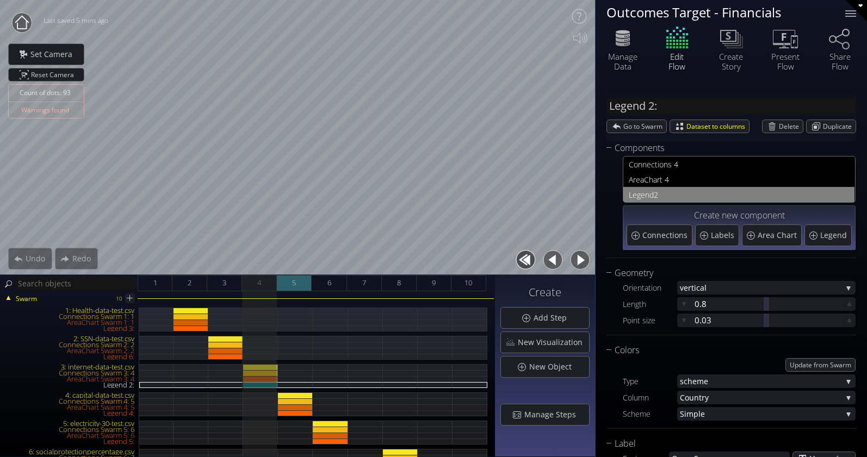
click at [297, 286] on div "5" at bounding box center [294, 283] width 35 height 16
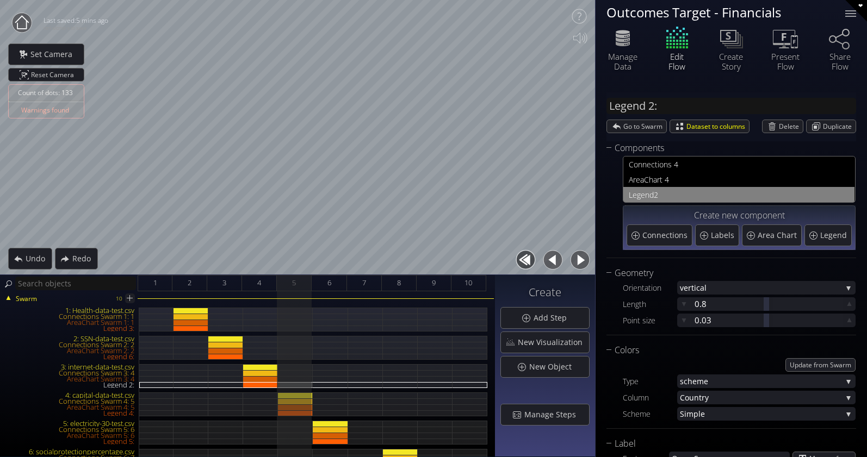
click at [300, 417] on div at bounding box center [295, 437] width 35 height 259
click at [301, 416] on div "Legend 4:" at bounding box center [295, 414] width 35 height 6
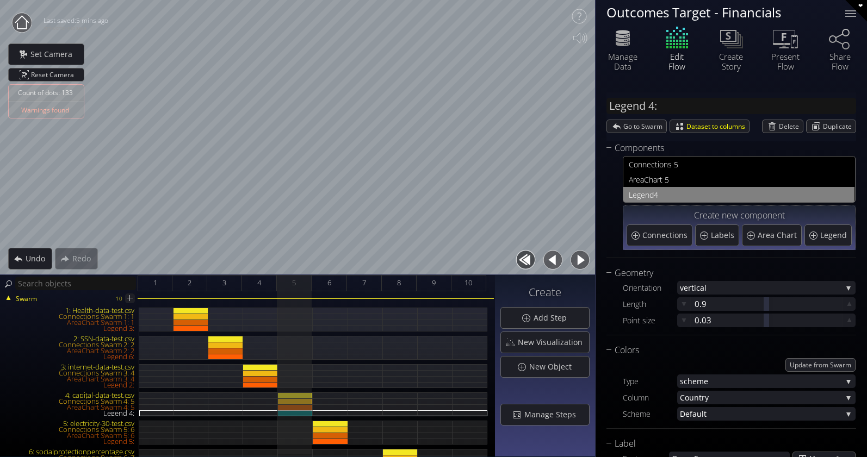
click at [335, 279] on div "6" at bounding box center [329, 283] width 35 height 16
click at [338, 443] on div "Legend 5:" at bounding box center [330, 442] width 35 height 6
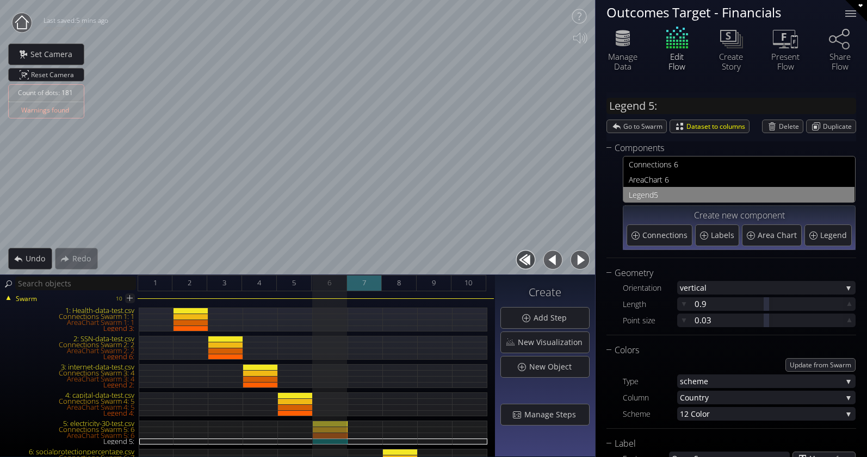
click at [368, 283] on div "7" at bounding box center [364, 283] width 35 height 16
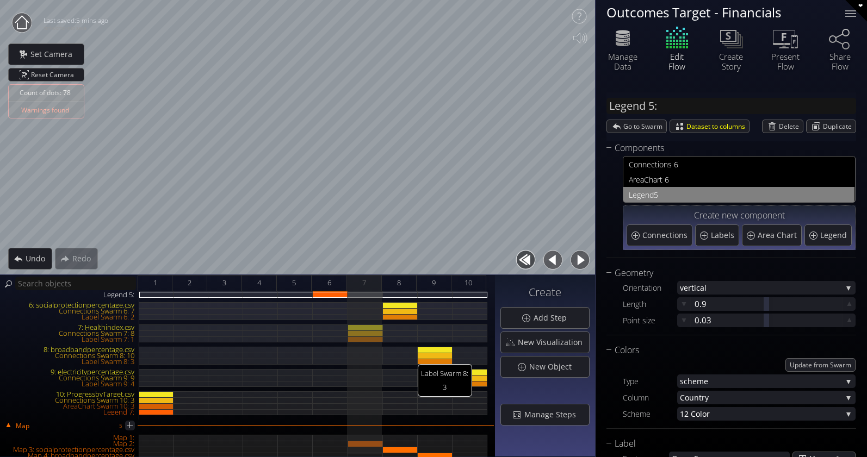
scroll to position [163, 0]
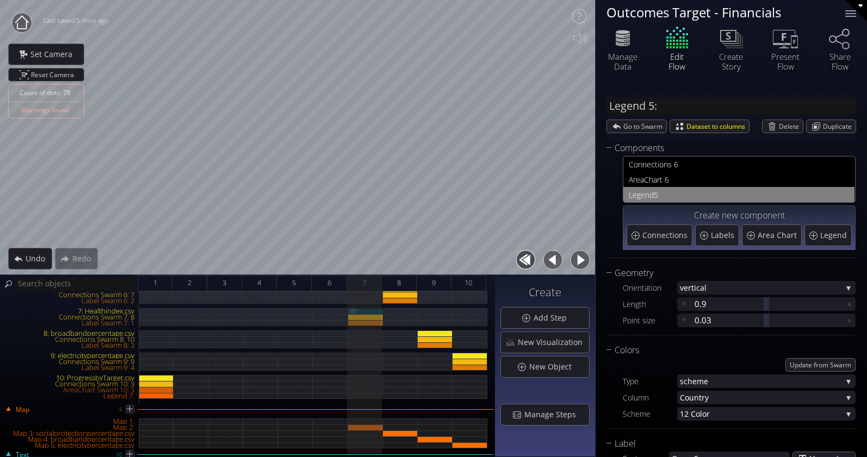
click at [370, 309] on div "7: Healthindex.csv" at bounding box center [365, 311] width 35 height 6
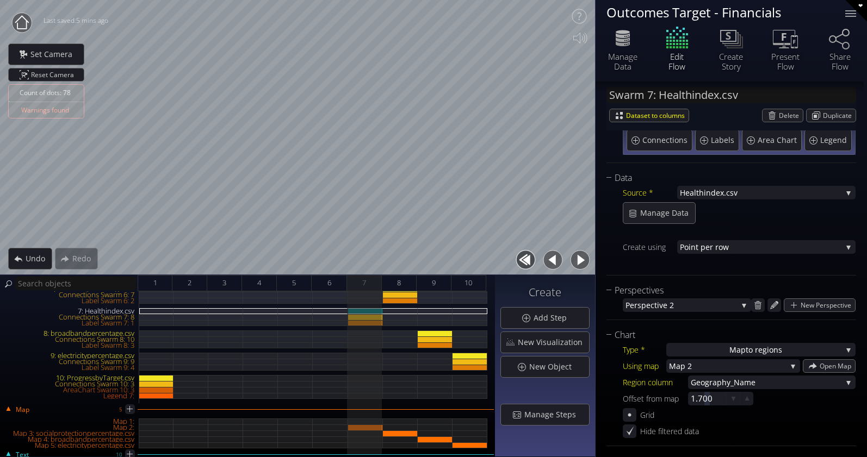
scroll to position [109, 0]
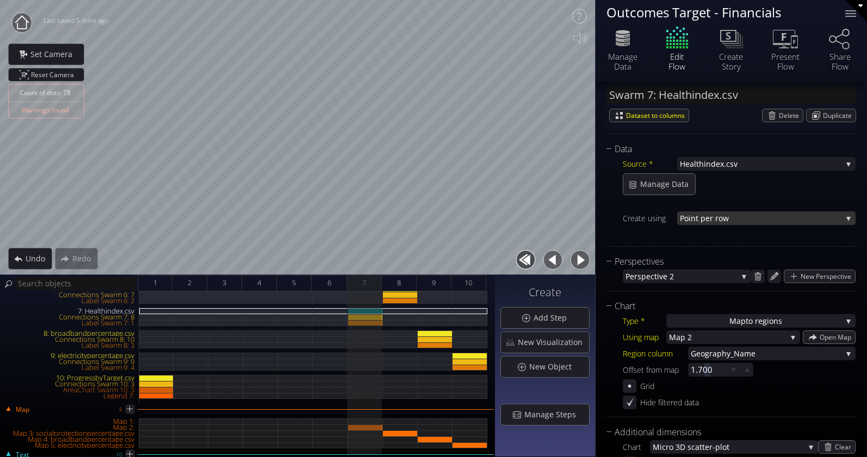
click at [826, 219] on span "nt per row" at bounding box center [766, 219] width 151 height 14
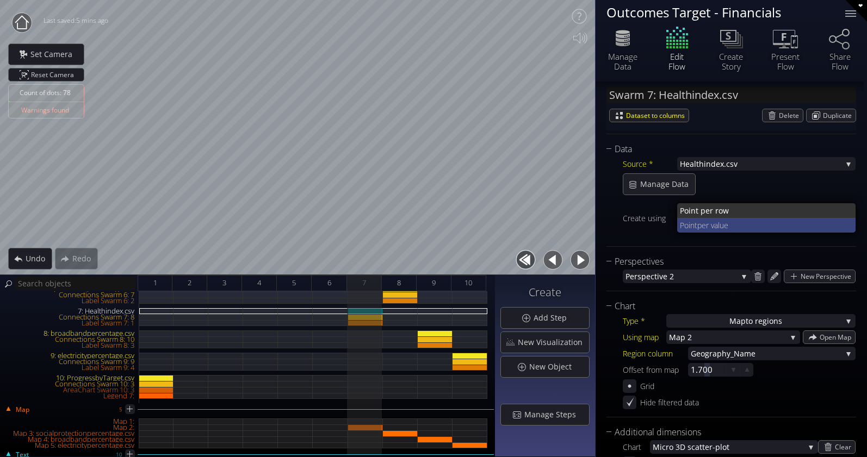
click at [796, 219] on span "per value" at bounding box center [772, 225] width 150 height 15
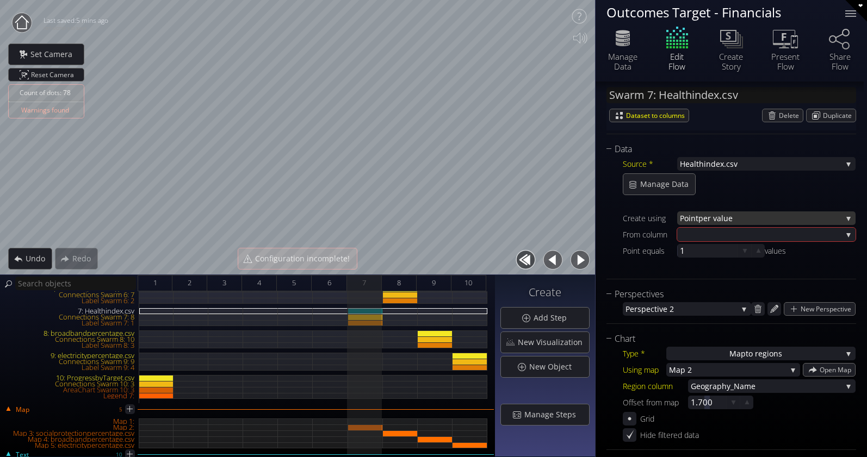
click at [795, 216] on span "per value" at bounding box center [770, 219] width 144 height 14
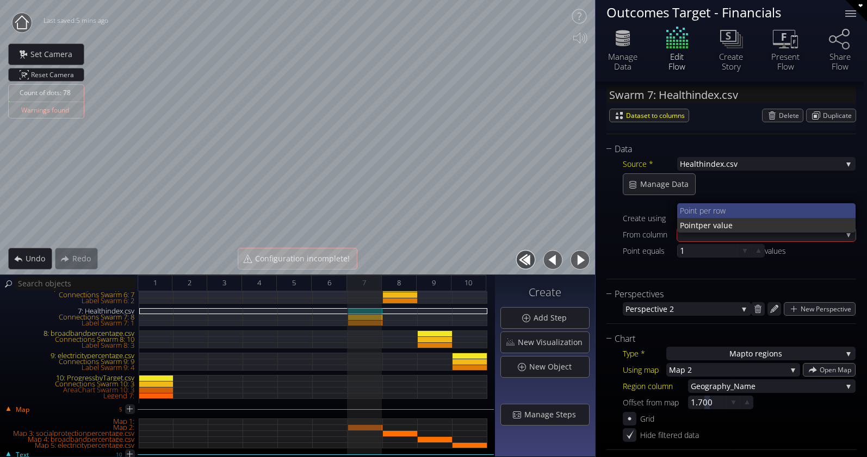
click at [744, 210] on span "nt per row" at bounding box center [768, 210] width 157 height 15
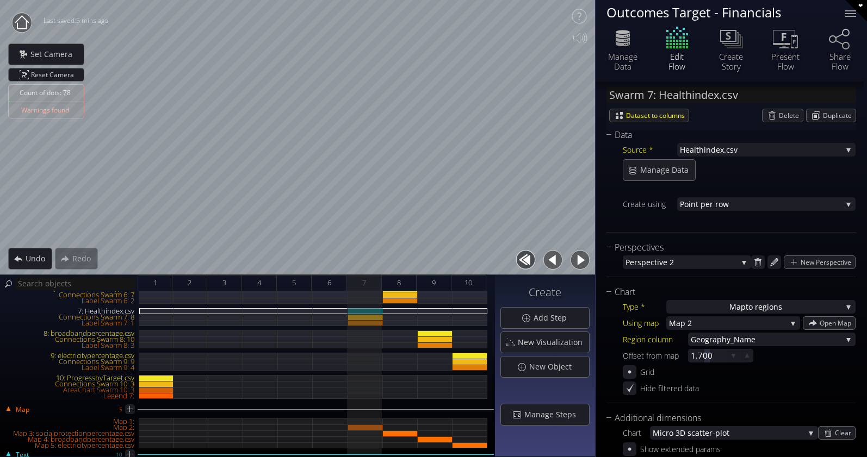
scroll to position [0, 0]
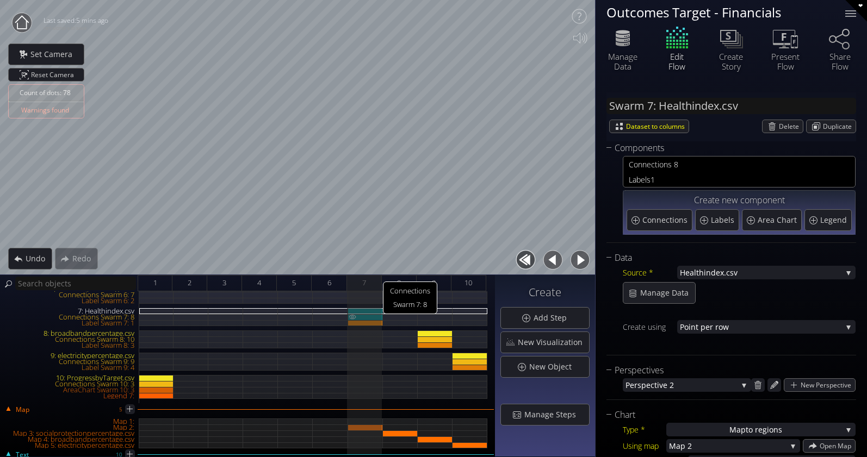
click at [370, 317] on div "Connections Swarm 7: 8" at bounding box center [365, 317] width 35 height 6
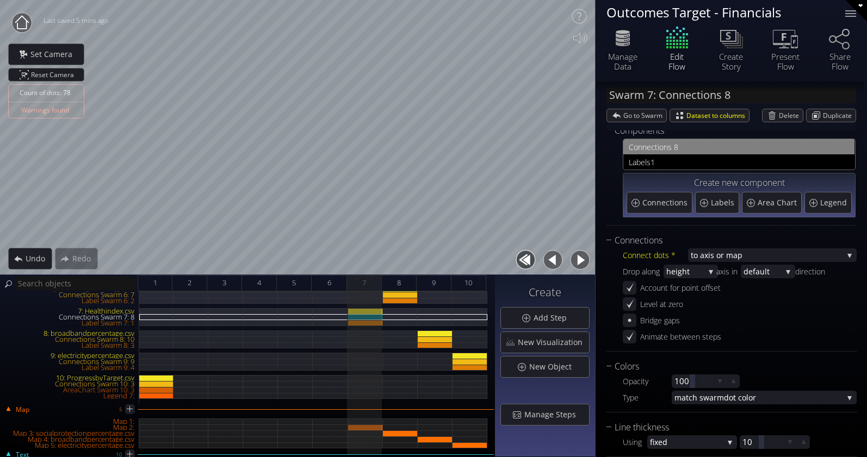
scroll to position [1, 0]
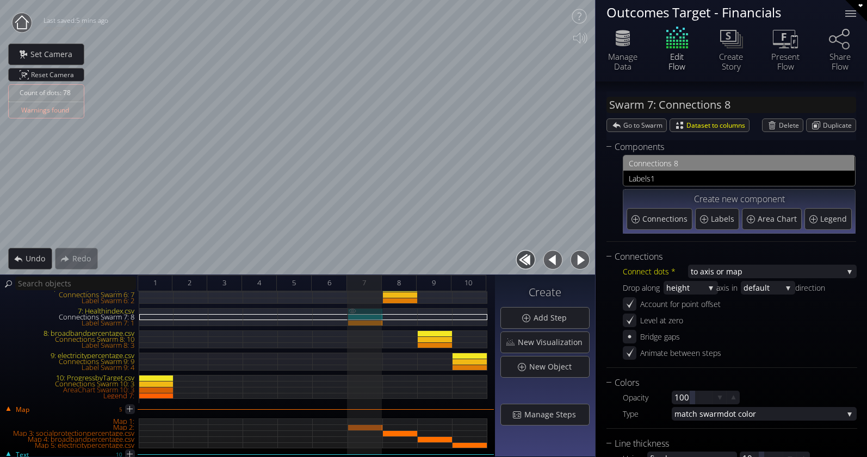
click at [370, 312] on div "7: Healthindex.csv" at bounding box center [365, 311] width 35 height 6
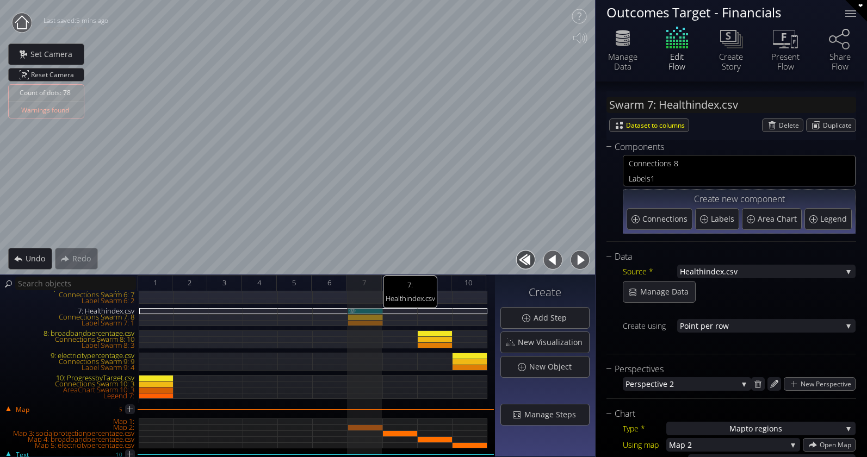
click at [368, 308] on div "7: Healthindex.csv" at bounding box center [365, 311] width 35 height 6
click at [659, 294] on span "Manage Data" at bounding box center [667, 292] width 55 height 11
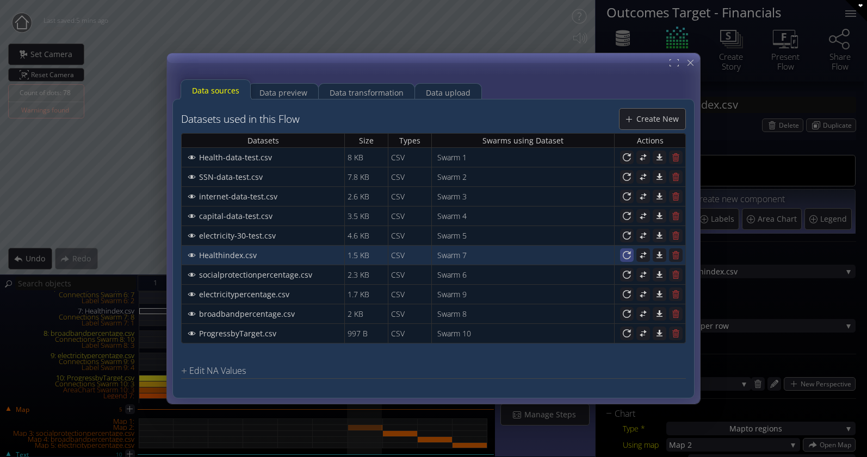
click at [623, 256] on icon at bounding box center [627, 255] width 8 height 8
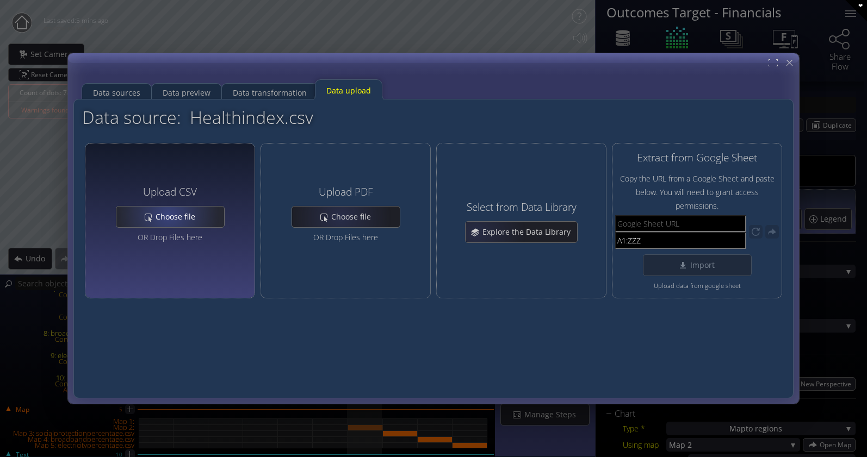
click at [144, 213] on div "Choose file" at bounding box center [170, 217] width 108 height 21
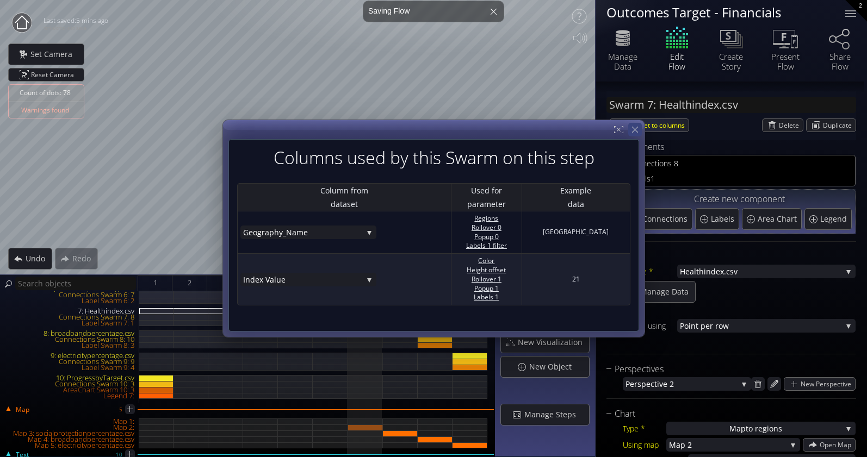
click at [635, 131] on icon at bounding box center [635, 130] width 10 height 10
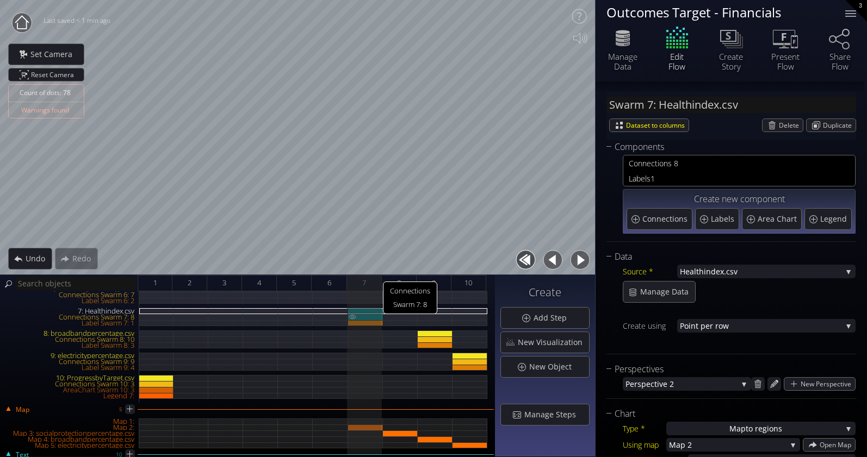
click at [371, 316] on div "Connections Swarm 7: 8" at bounding box center [365, 317] width 35 height 6
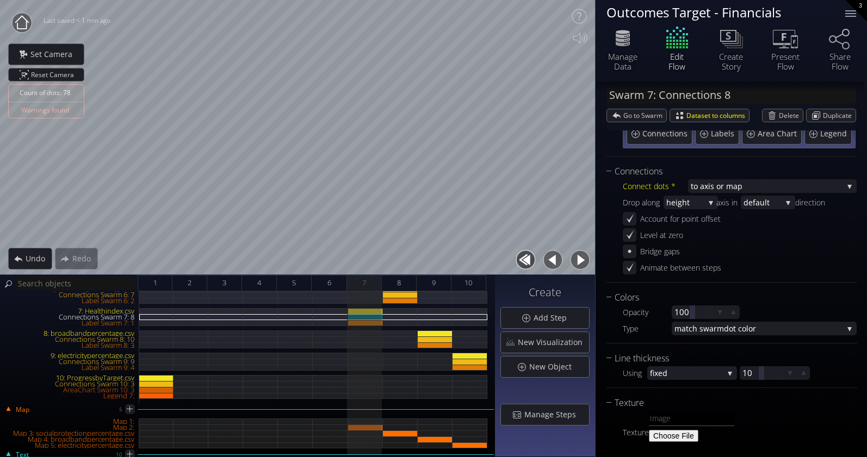
scroll to position [110, 0]
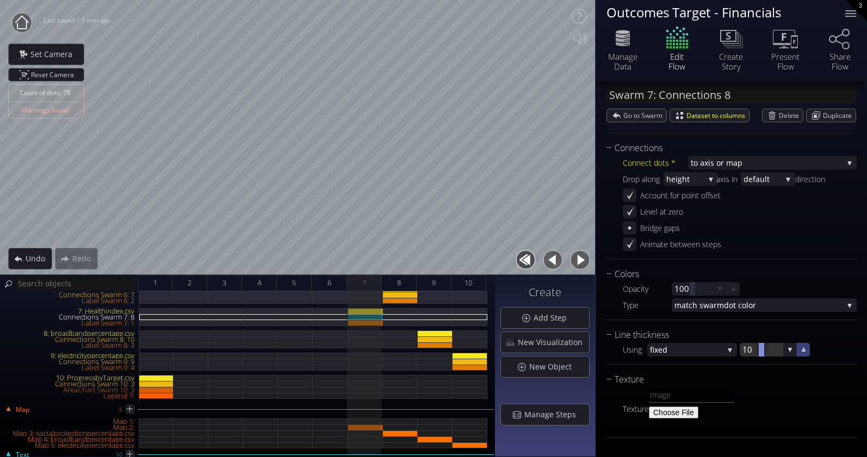
click at [803, 351] on icon at bounding box center [804, 350] width 4 height 4
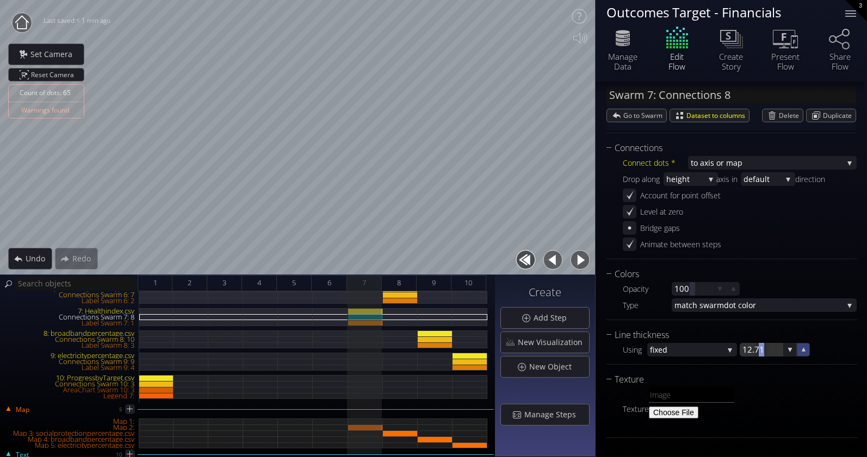
click at [803, 351] on icon at bounding box center [804, 350] width 4 height 4
click at [759, 368] on div "Connections Connect dots * to a xis or map when column va lues match to a xis o…" at bounding box center [731, 293] width 251 height 305
click at [696, 351] on span "fixed" at bounding box center [686, 350] width 73 height 14
click at [683, 356] on span "h dot size" at bounding box center [698, 357] width 62 height 15
click at [689, 349] on span "h dot size" at bounding box center [695, 350] width 55 height 14
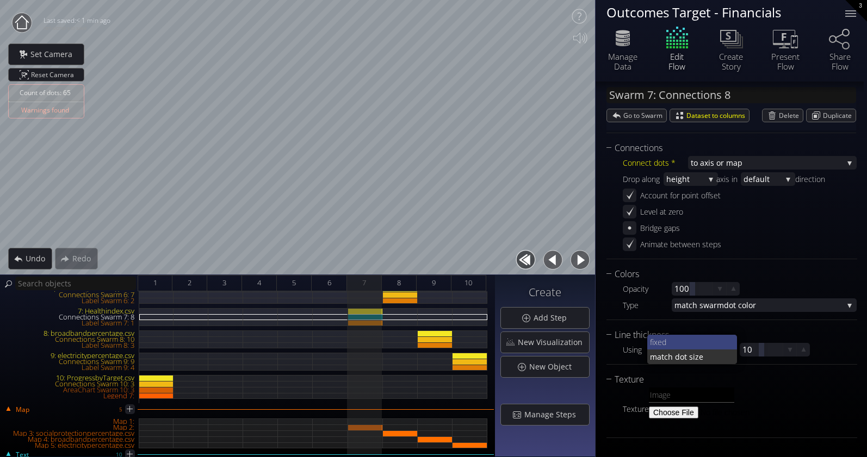
click at [686, 345] on span "fixed" at bounding box center [689, 342] width 79 height 15
click at [375, 311] on div "7: Healthindex.csv" at bounding box center [365, 311] width 35 height 6
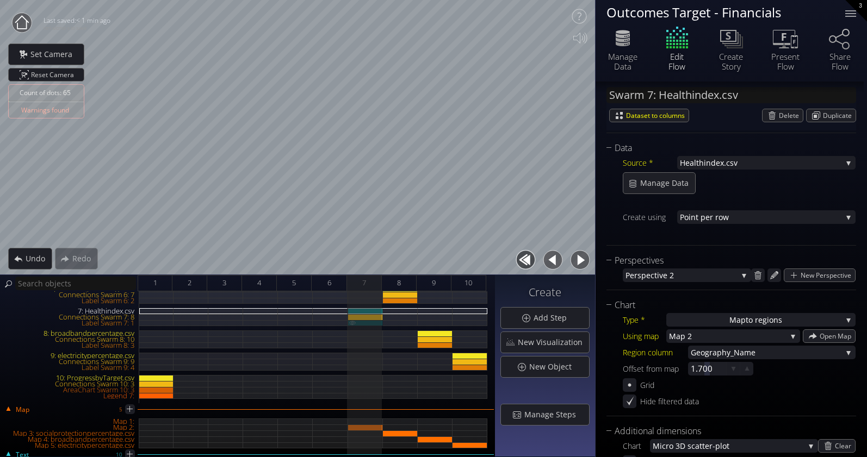
click at [372, 324] on div "Label Swarm 7: 1" at bounding box center [365, 323] width 35 height 6
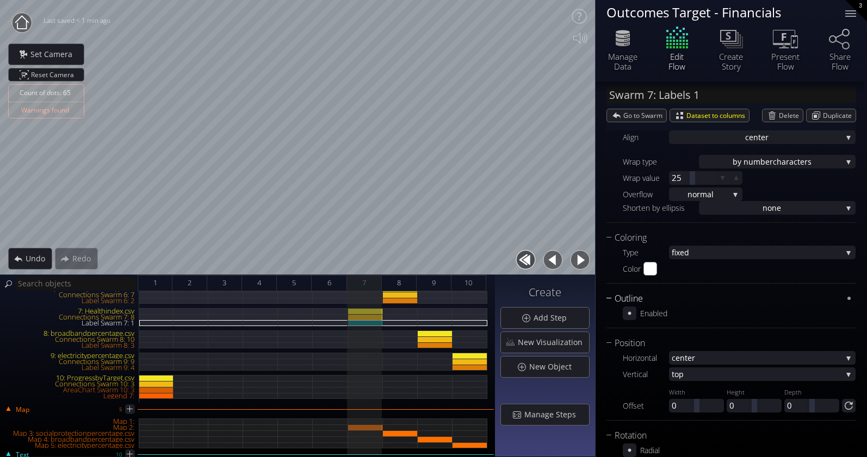
scroll to position [493, 0]
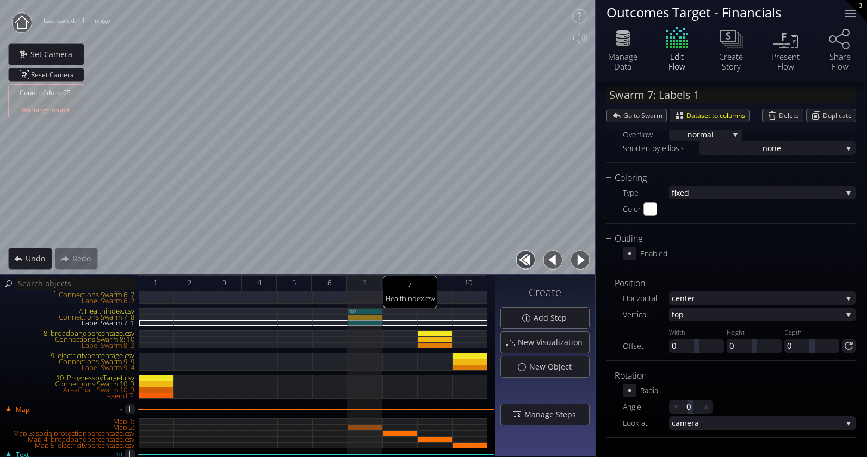
click at [370, 310] on div "7: Healthindex.csv" at bounding box center [365, 311] width 35 height 6
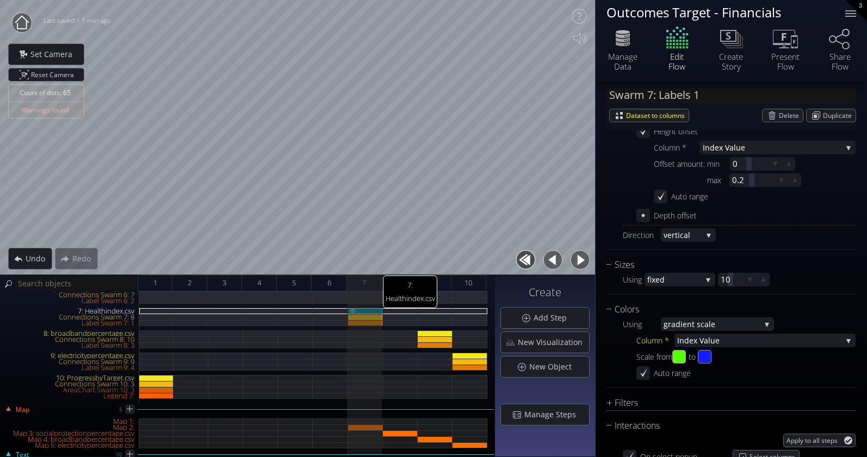
type input "Swarm 7: Healthindex.csv"
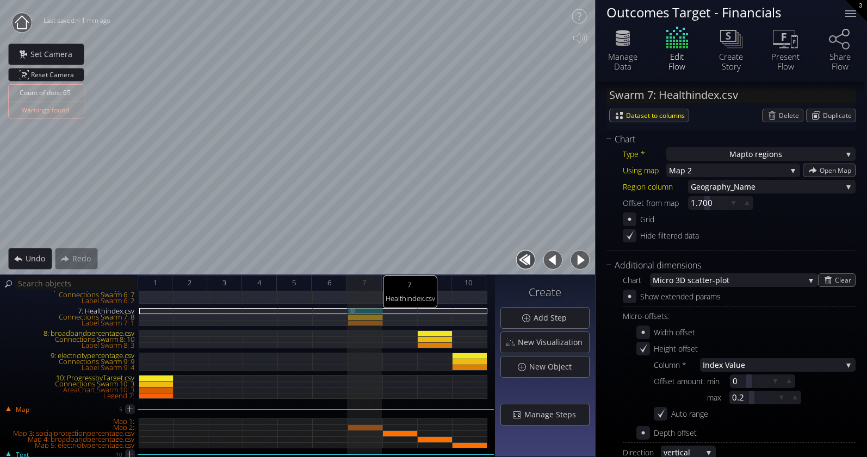
click at [365, 312] on div "7: Healthindex.csv" at bounding box center [365, 311] width 35 height 6
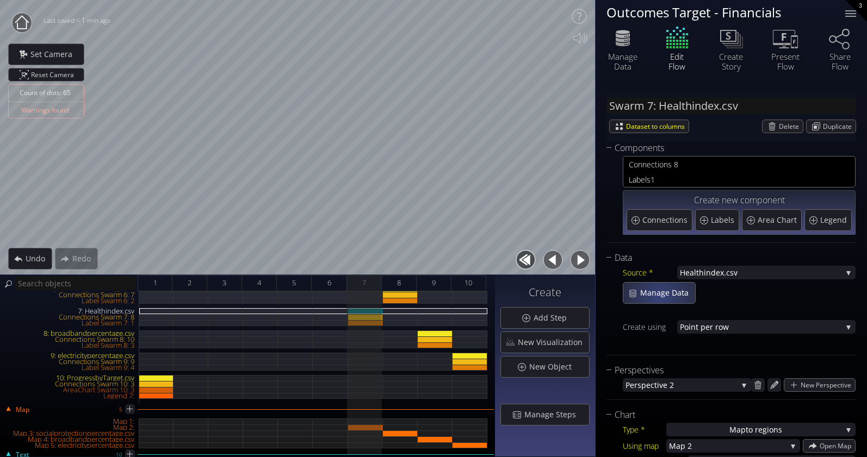
click at [660, 296] on span "Manage Data" at bounding box center [667, 293] width 55 height 11
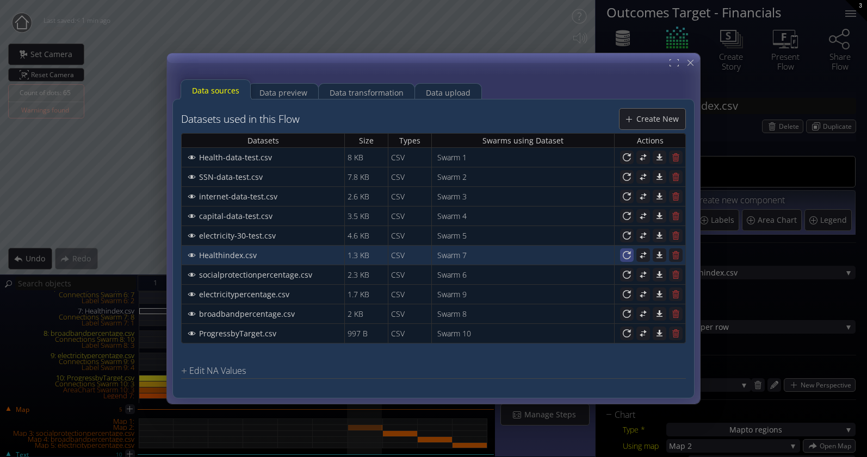
click at [629, 258] on icon at bounding box center [627, 255] width 8 height 8
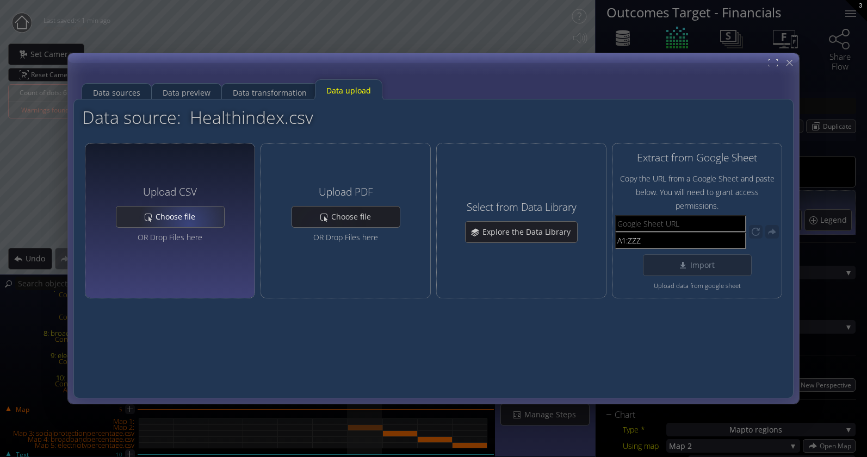
click at [173, 224] on div "Choose file" at bounding box center [170, 217] width 108 height 21
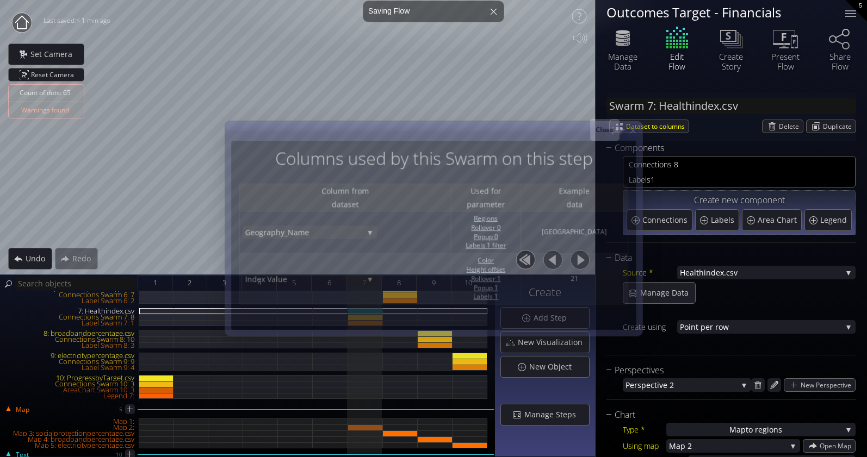
click at [634, 131] on icon at bounding box center [632, 130] width 5 height 5
